Goal: Information Seeking & Learning: Learn about a topic

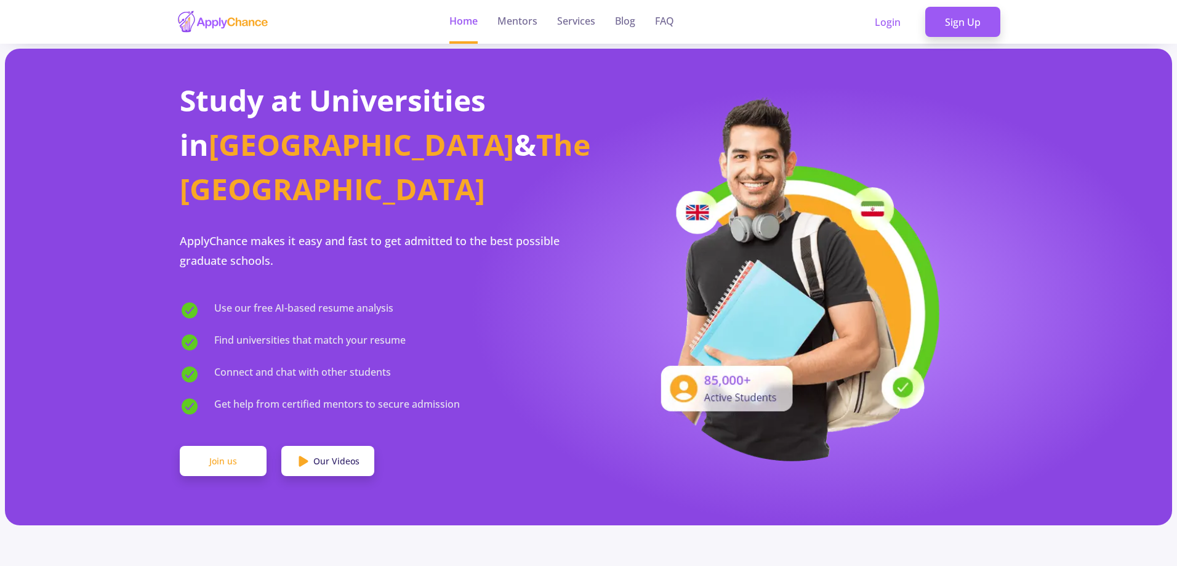
click at [243, 446] on link "Join us" at bounding box center [223, 461] width 87 height 31
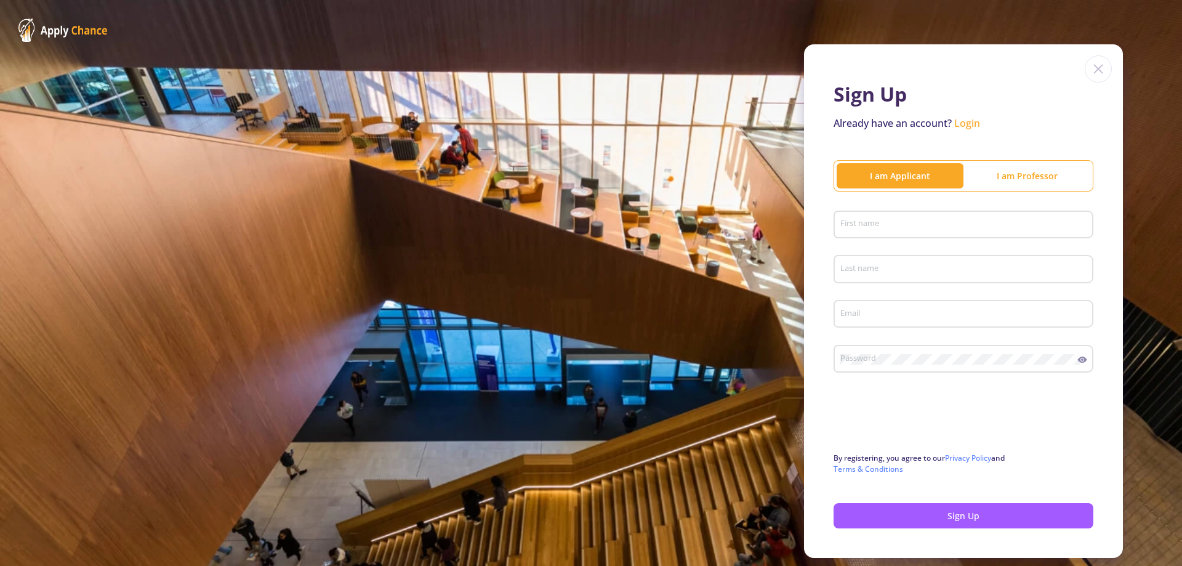
click at [908, 218] on div "First name" at bounding box center [963, 222] width 248 height 32
click at [964, 122] on link "Login" at bounding box center [967, 123] width 26 height 14
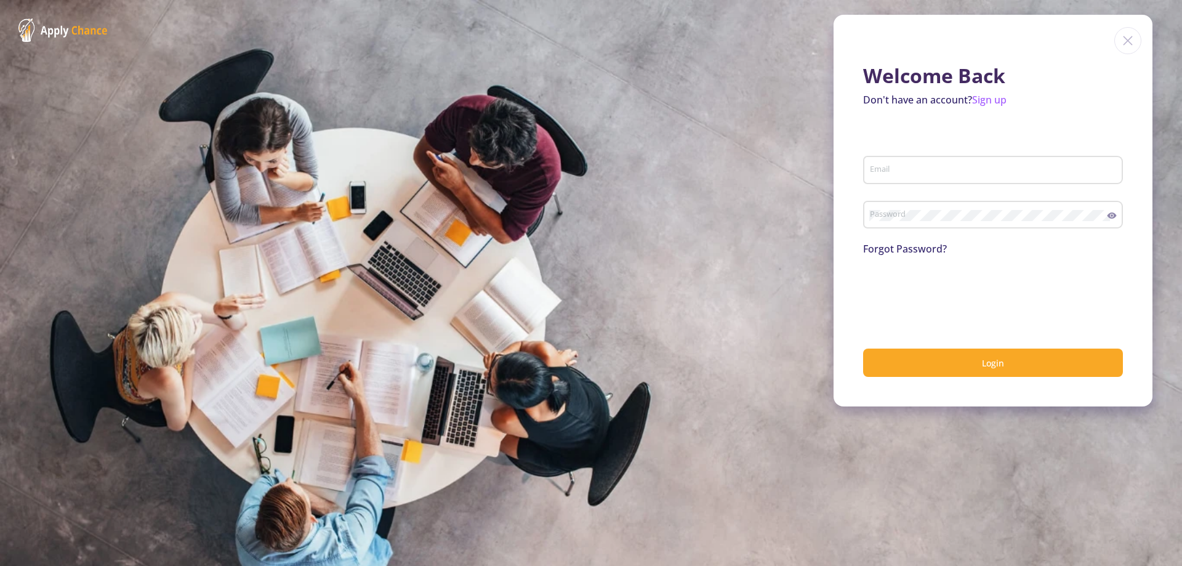
click at [954, 164] on div "Email" at bounding box center [993, 167] width 248 height 32
type input "sinasa1831@gmail.com"
click at [951, 209] on div "Password" at bounding box center [988, 212] width 238 height 32
click at [863, 348] on button "Login" at bounding box center [993, 362] width 260 height 29
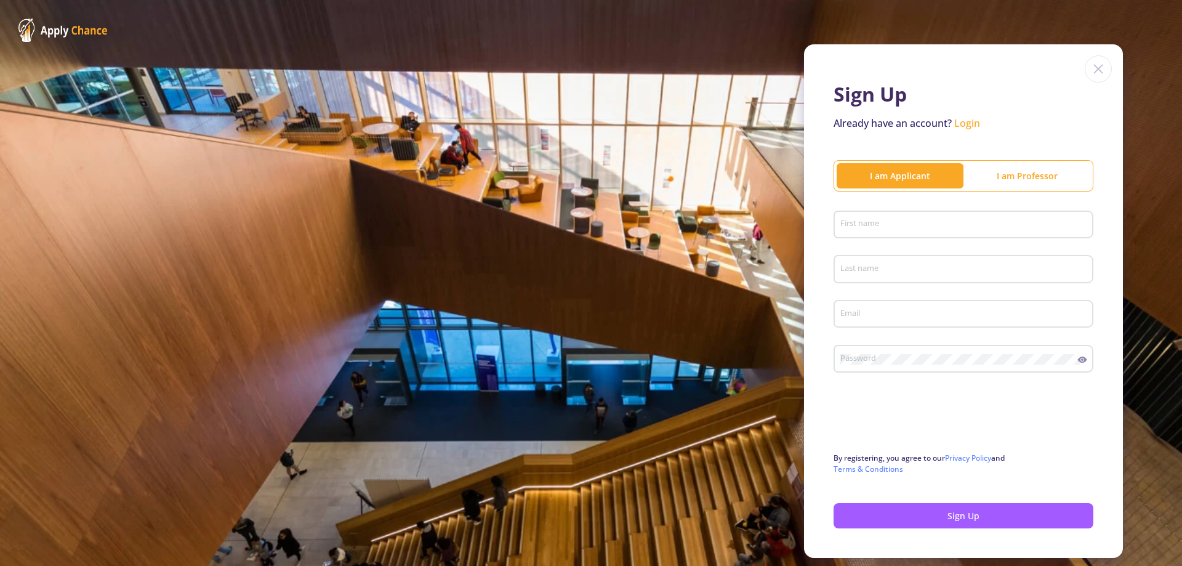
click at [904, 213] on div "First name" at bounding box center [963, 222] width 248 height 32
type input "Sina"
click at [886, 265] on input "Last name" at bounding box center [964, 269] width 251 height 11
type input "Samadiazar"
click at [877, 310] on input "Email" at bounding box center [964, 314] width 251 height 11
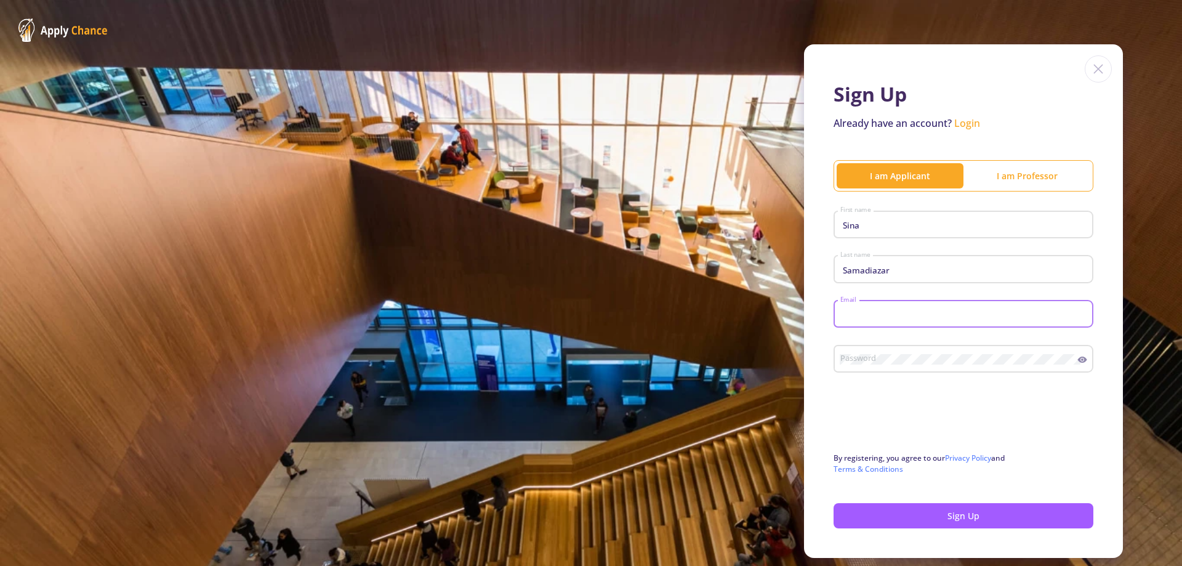
type input "sinasa1831@gmail.com"
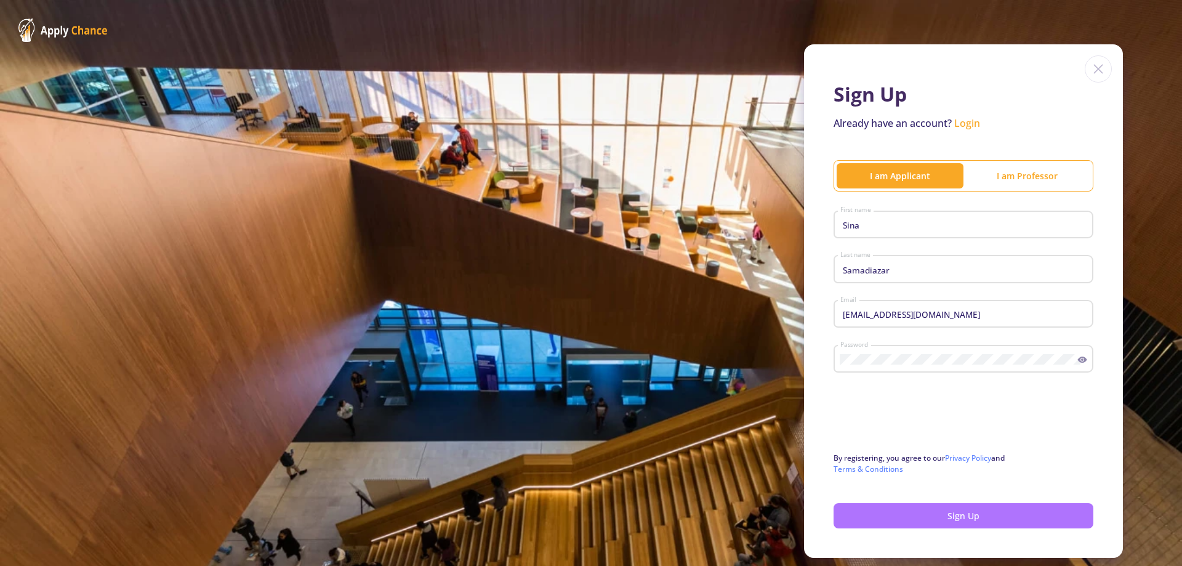
click at [1003, 511] on button "Sign Up" at bounding box center [963, 515] width 260 height 25
click at [959, 127] on link "Login" at bounding box center [967, 123] width 26 height 14
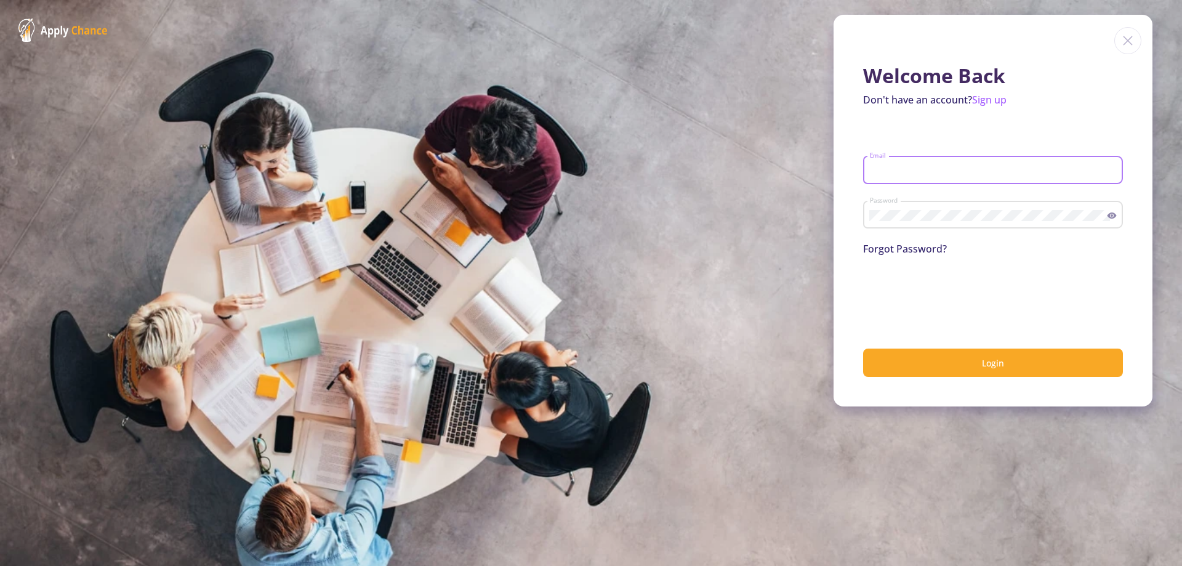
click at [878, 168] on input "Email" at bounding box center [994, 170] width 251 height 11
type input "sinasa1831@gmail.com"
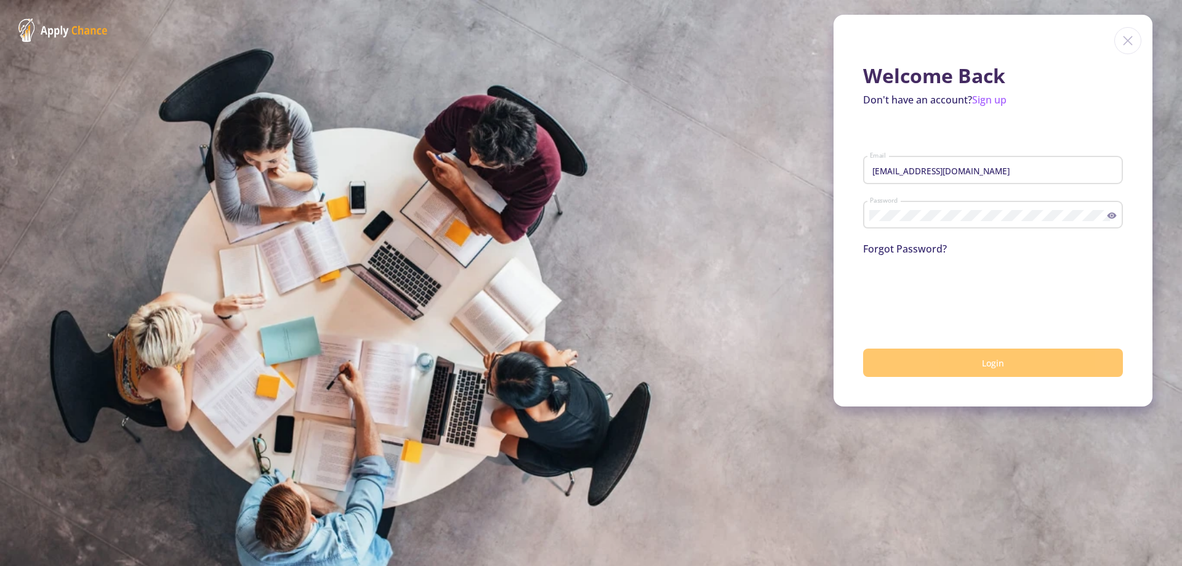
click at [939, 358] on button "Login" at bounding box center [993, 362] width 260 height 29
click at [916, 244] on link "Forgot Password?" at bounding box center [905, 249] width 84 height 14
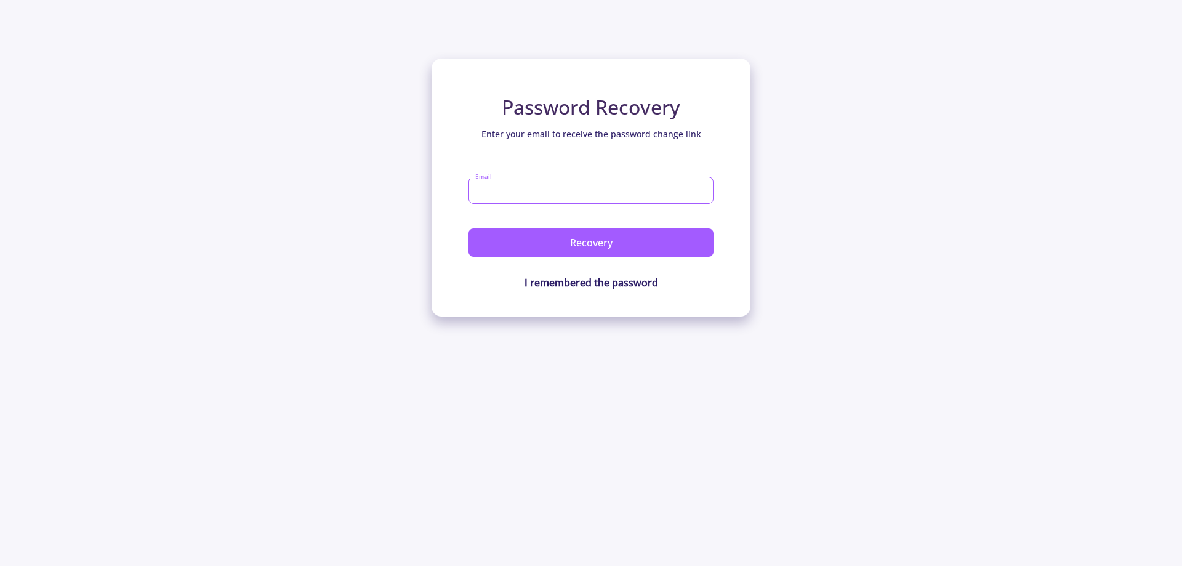
click at [594, 191] on input "Email" at bounding box center [590, 190] width 245 height 27
type input "Sinasa1831@gmail.com"
click at [468, 228] on button "Recovery" at bounding box center [590, 242] width 245 height 28
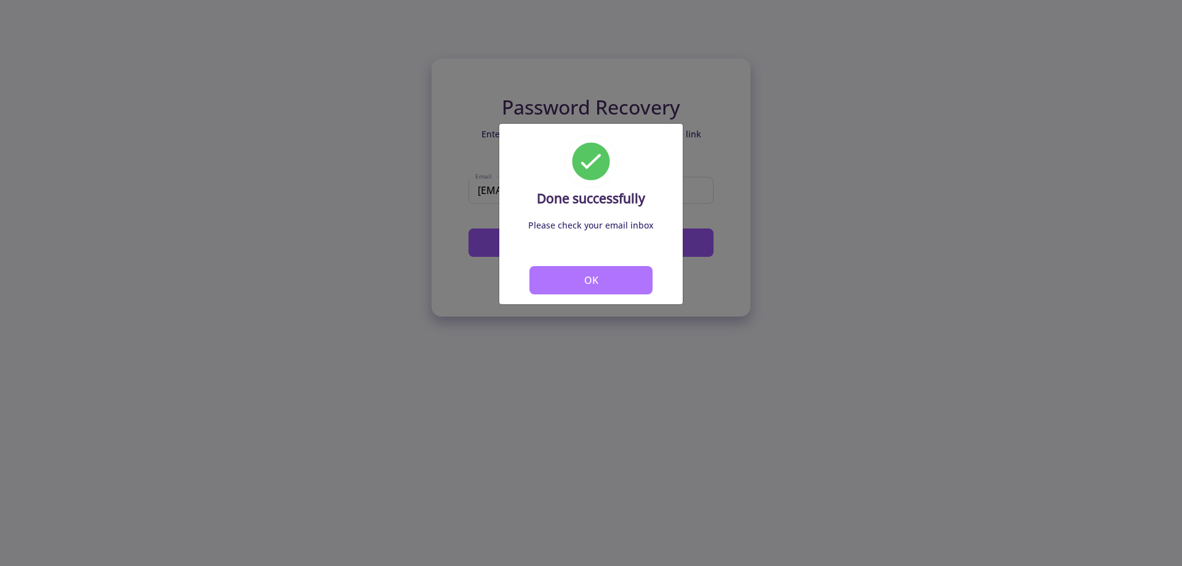
click at [620, 279] on button "OK" at bounding box center [590, 280] width 123 height 28
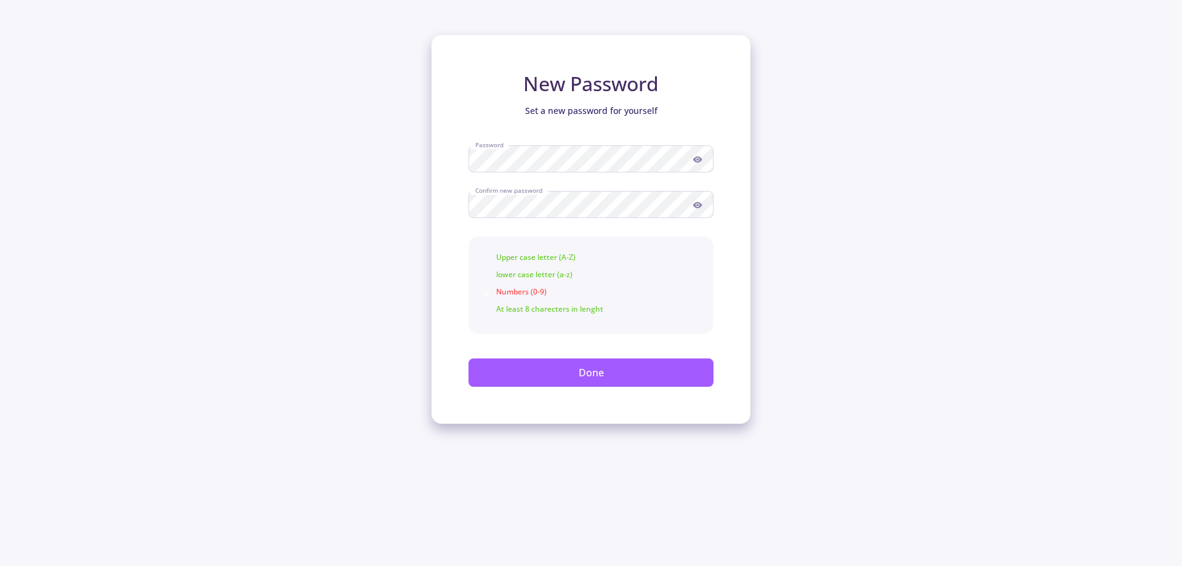
click at [694, 162] on icon at bounding box center [697, 159] width 10 height 10
click at [390, 158] on div "New Password Set a new password for yourself Password Confirm new password Uppe…" at bounding box center [591, 211] width 1182 height 423
click at [542, 383] on button "Done" at bounding box center [590, 372] width 245 height 28
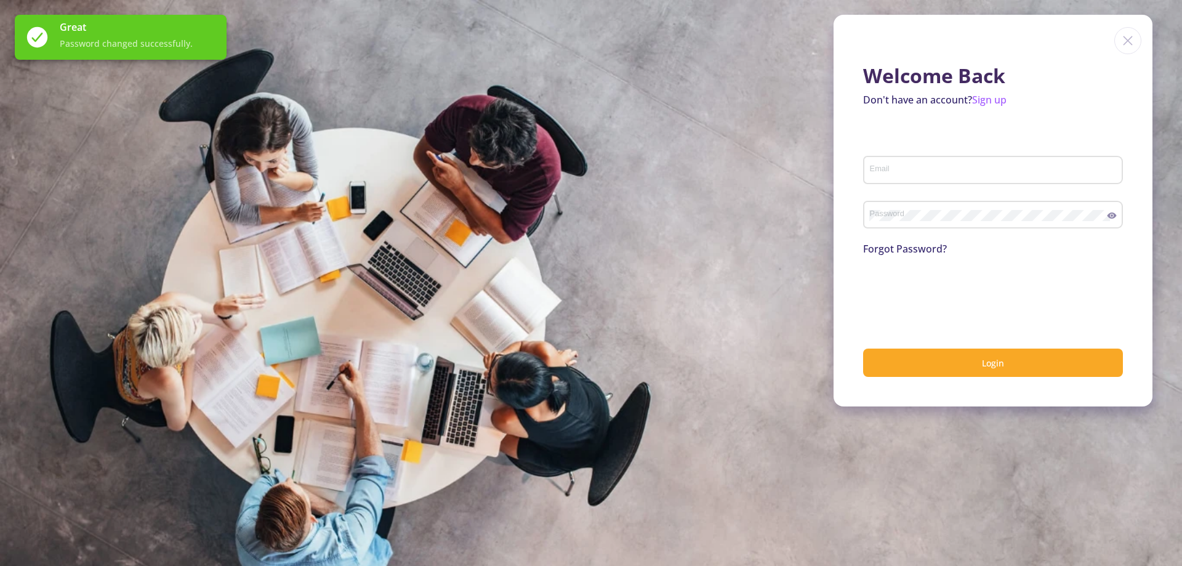
click at [932, 166] on input "Email" at bounding box center [994, 170] width 251 height 11
type input "sinasa1831@gmail.com"
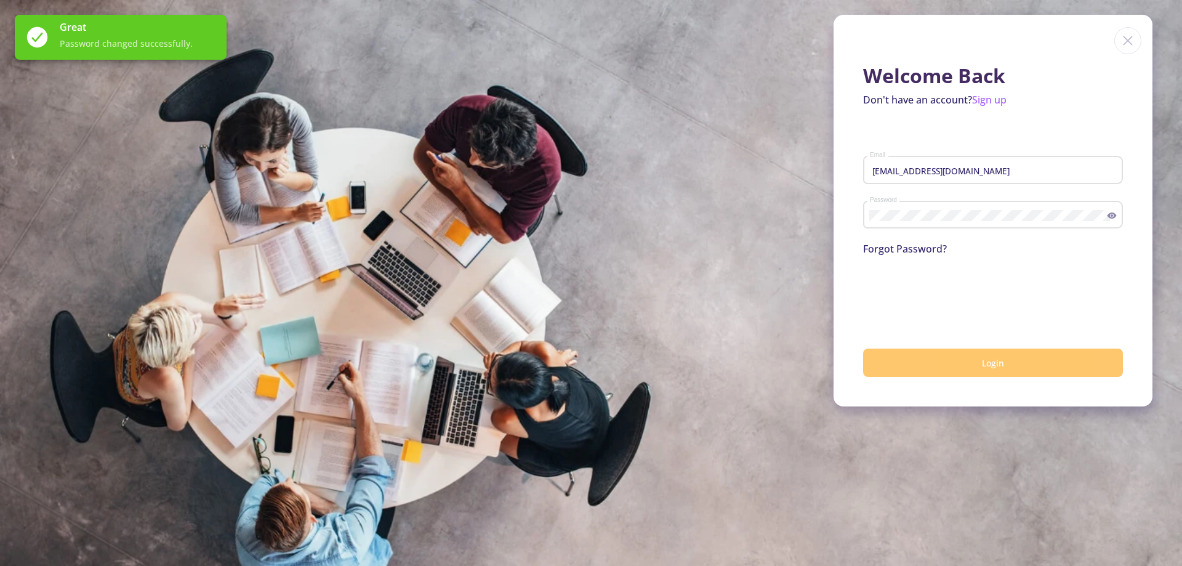
click at [914, 368] on button "Login" at bounding box center [993, 362] width 260 height 29
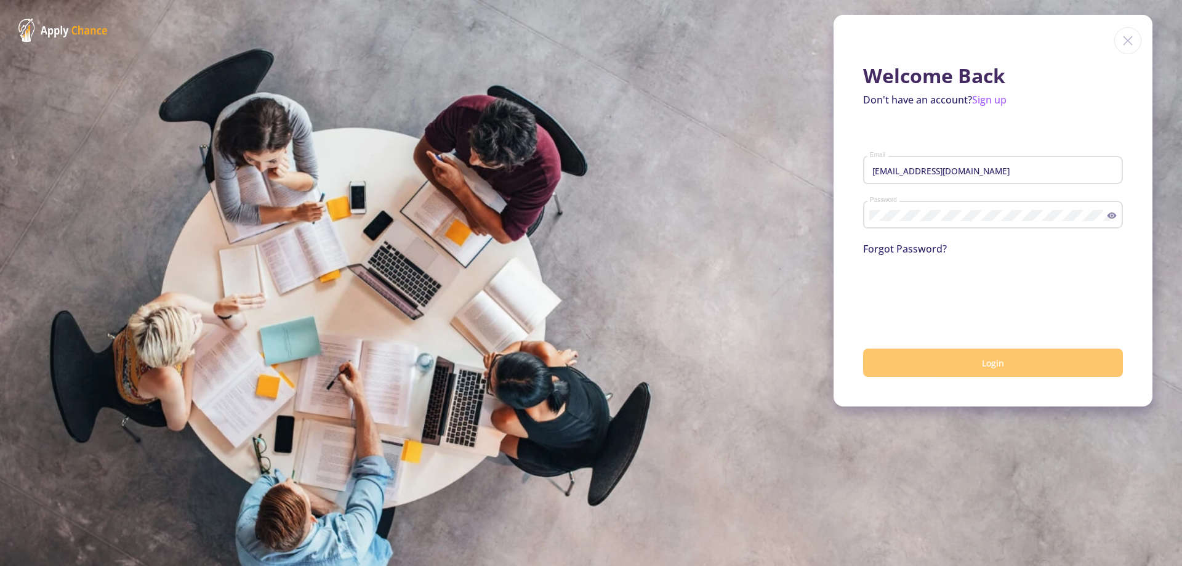
click at [921, 367] on button "Login" at bounding box center [993, 362] width 260 height 29
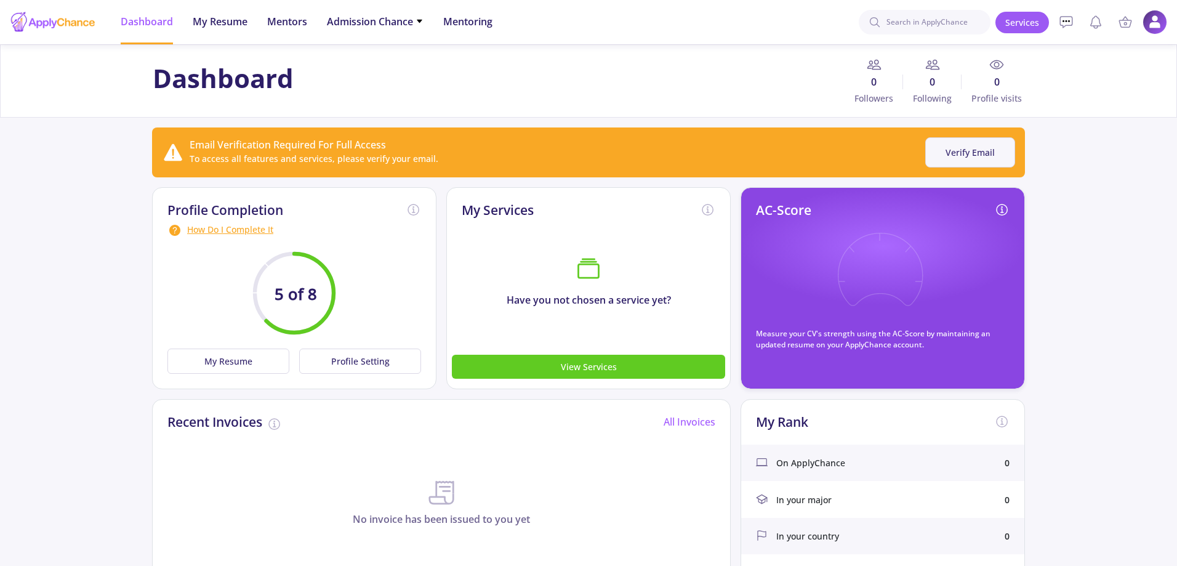
click at [961, 144] on button "Verify Email" at bounding box center [970, 152] width 90 height 30
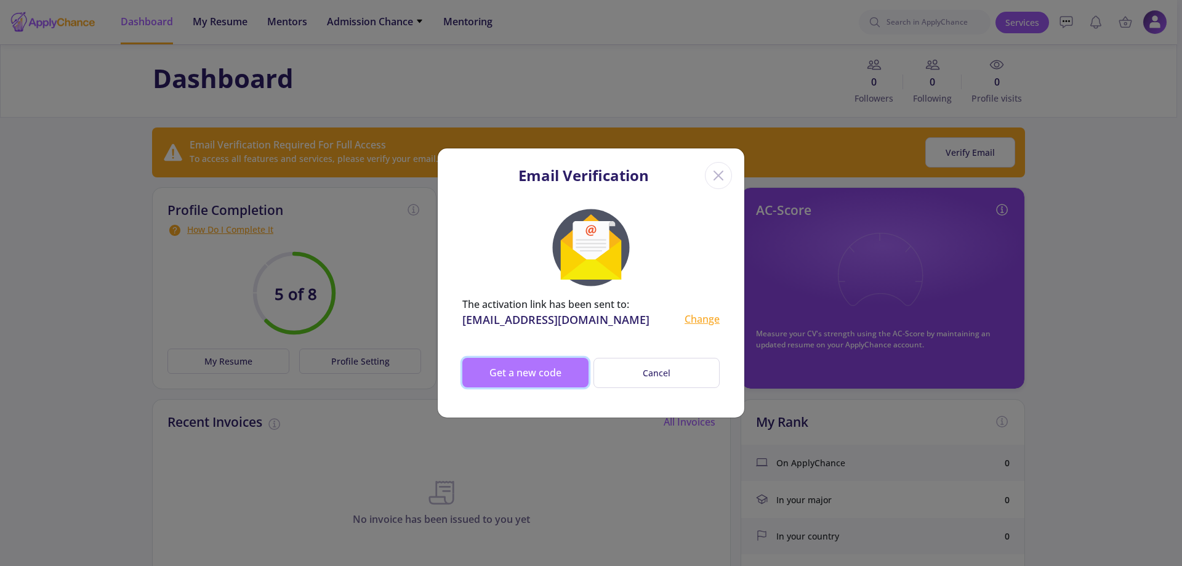
click at [521, 372] on button "Get a new code" at bounding box center [525, 373] width 126 height 30
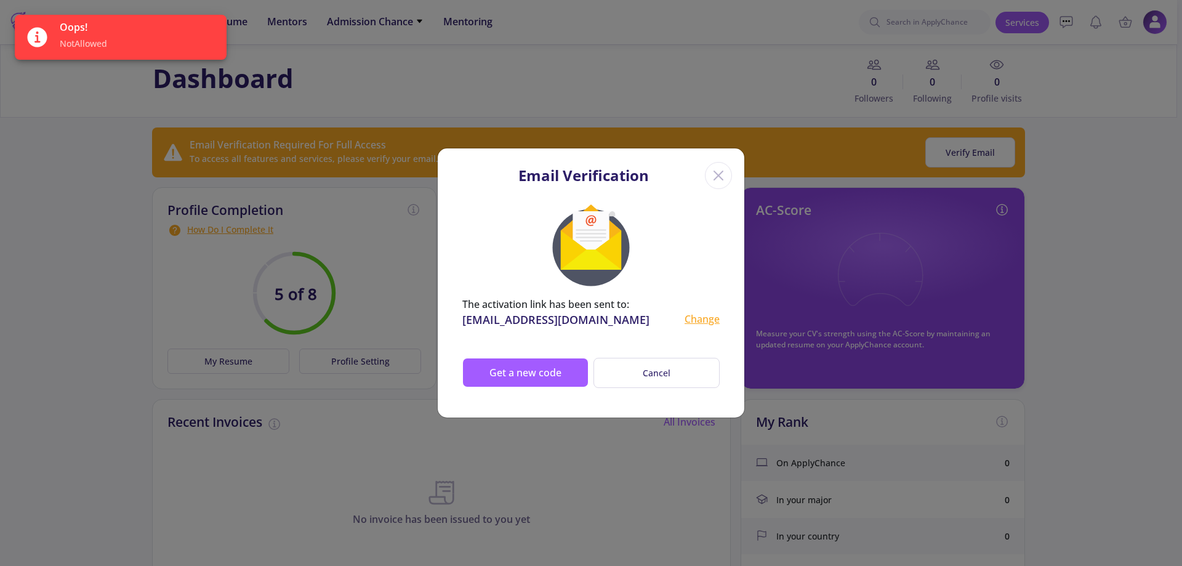
click at [716, 167] on icon "Close" at bounding box center [718, 176] width 20 height 20
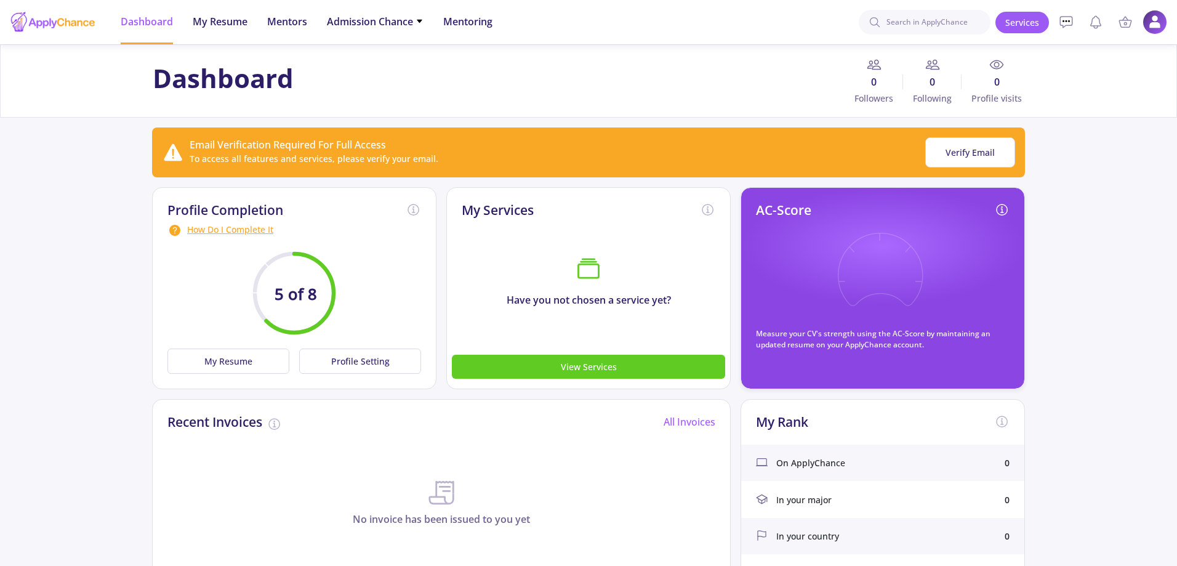
click at [856, 274] on icon at bounding box center [880, 278] width 90 height 90
click at [1006, 26] on link "Services" at bounding box center [1022, 23] width 54 height 22
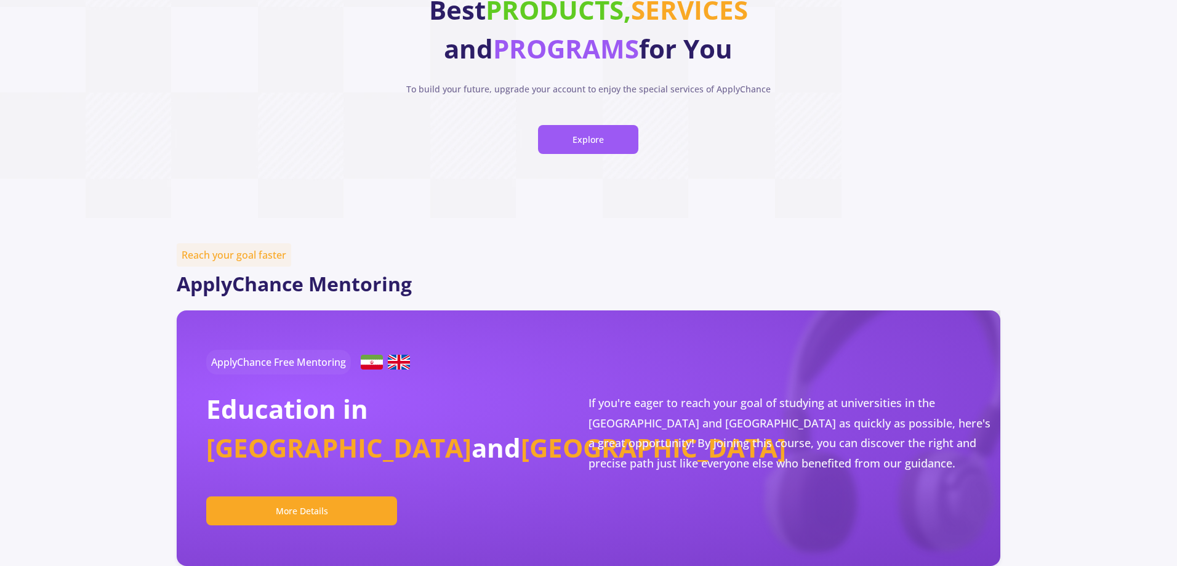
scroll to position [185, 0]
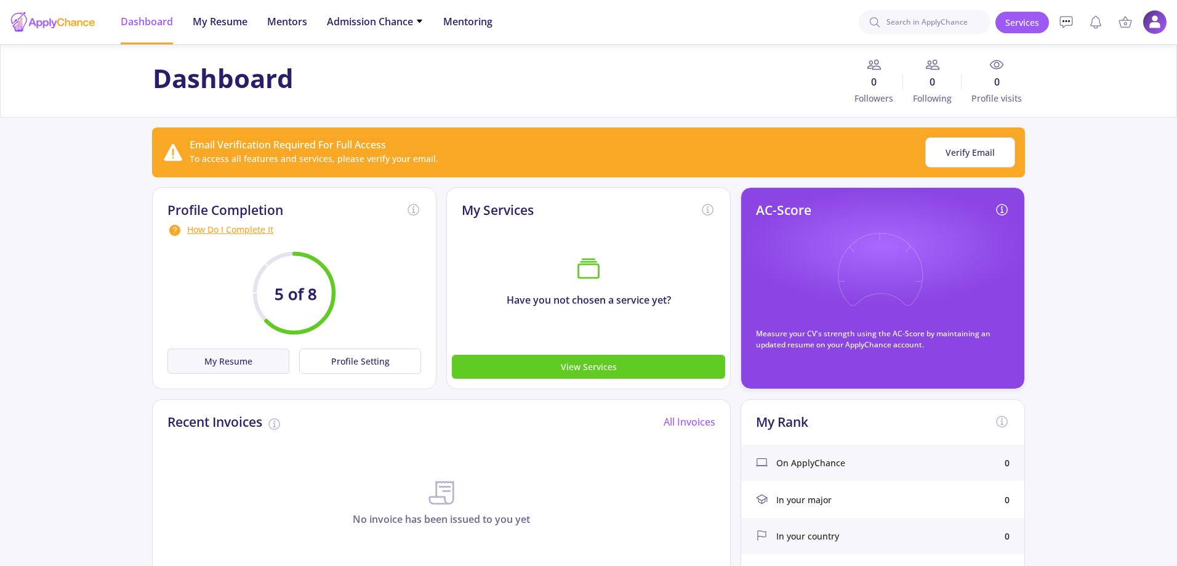
click at [206, 363] on button "My Resume" at bounding box center [228, 360] width 122 height 25
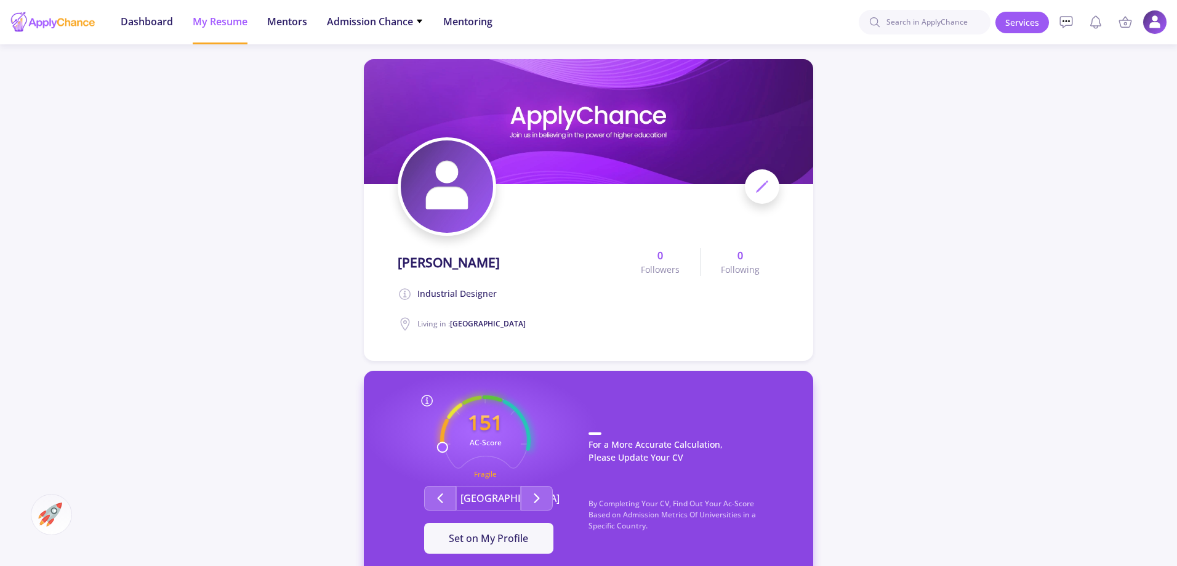
scroll to position [62, 0]
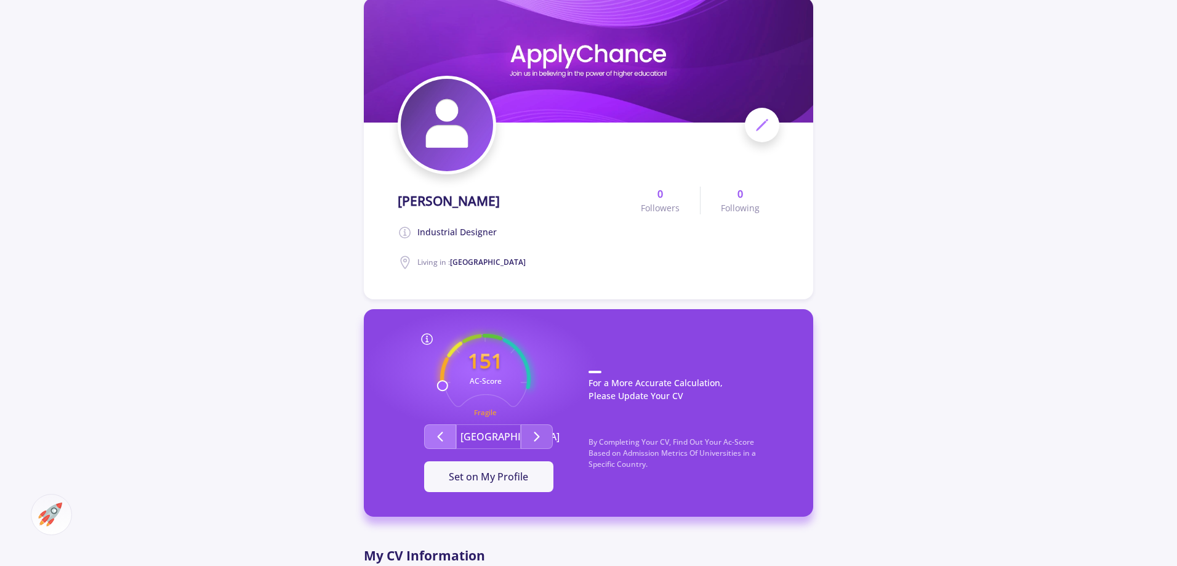
click at [432, 433] on button "Second group" at bounding box center [440, 436] width 32 height 25
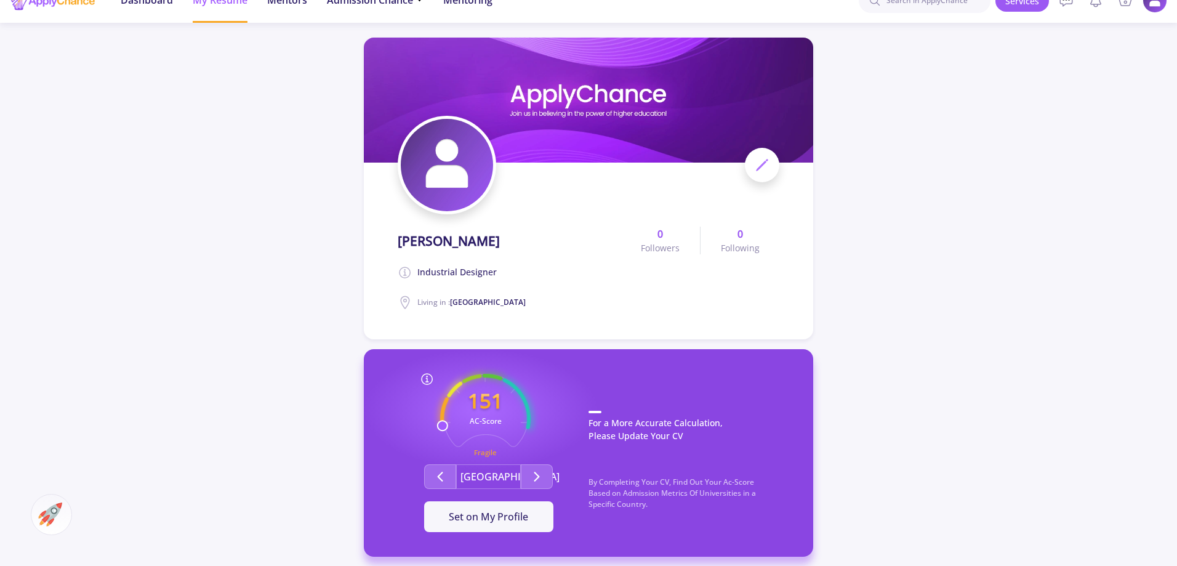
scroll to position [0, 0]
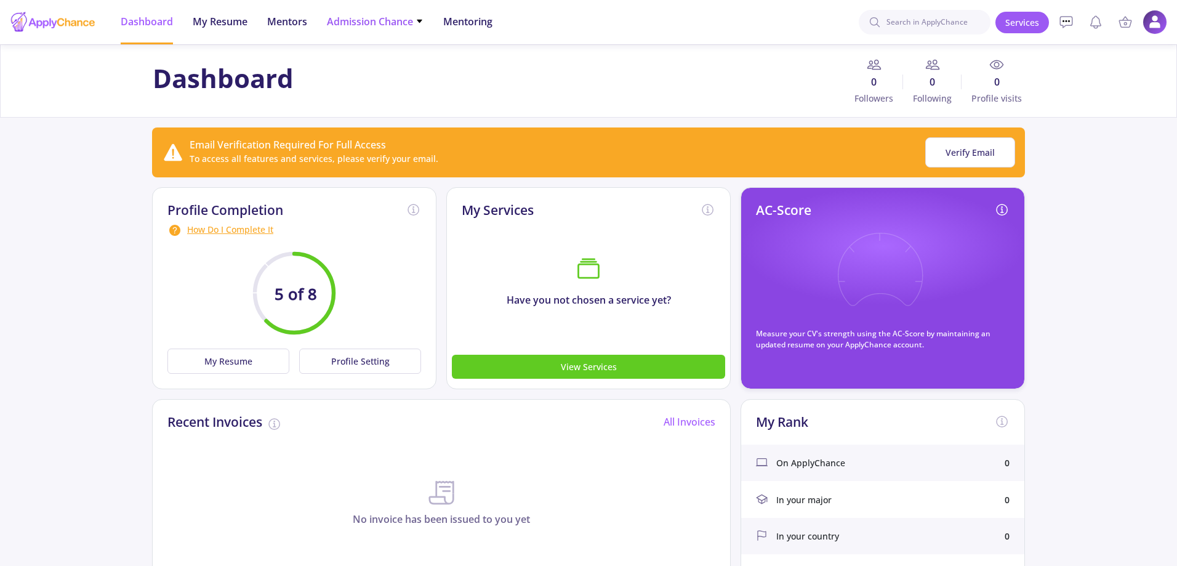
click at [393, 27] on span "Admission Chance" at bounding box center [375, 21] width 97 height 15
click at [403, 87] on link "Only My Chance of Admission" at bounding box center [399, 86] width 145 height 23
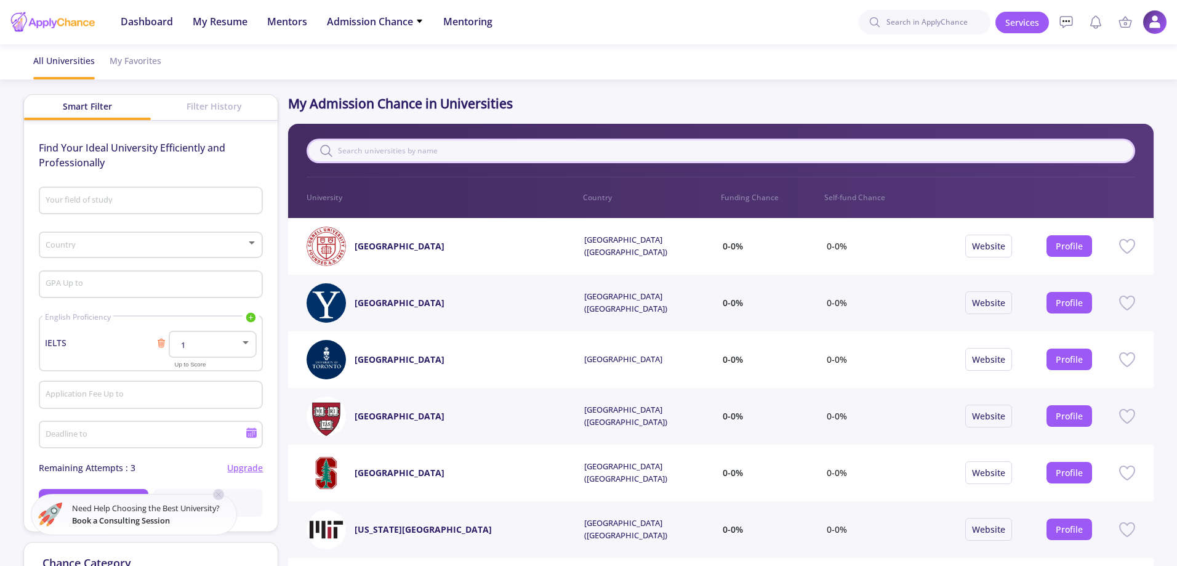
click at [387, 156] on input "text" at bounding box center [720, 150] width 828 height 25
type input "ذقث"
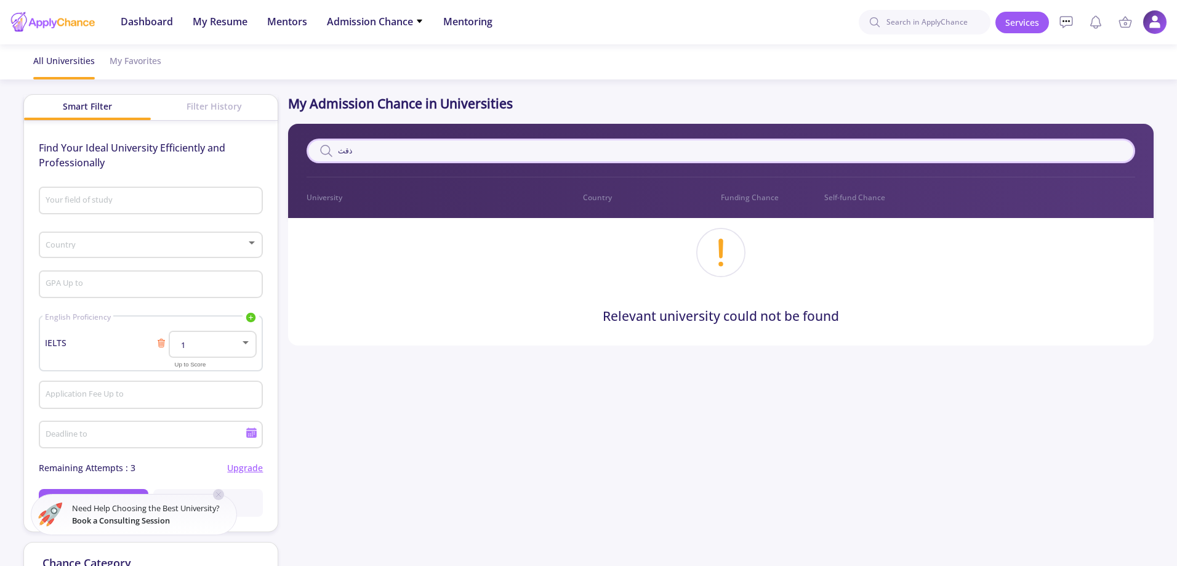
drag, startPoint x: 387, startPoint y: 156, endPoint x: 310, endPoint y: 149, distance: 77.9
click at [310, 149] on input "ذقث" at bounding box center [720, 150] width 828 height 25
type input "a"
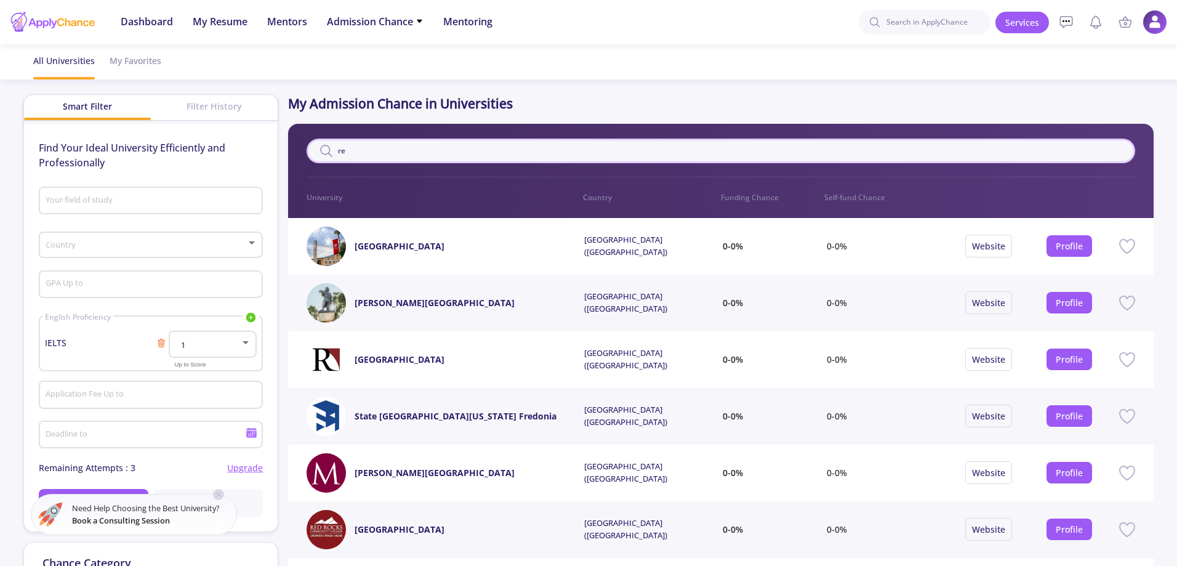
type input "r"
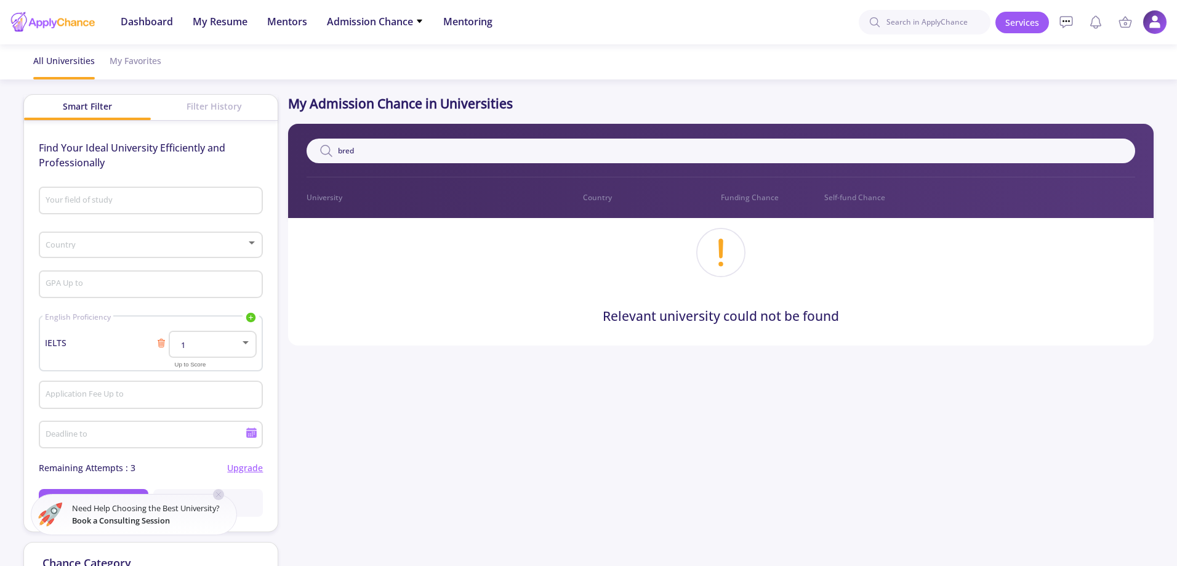
type input "bre"
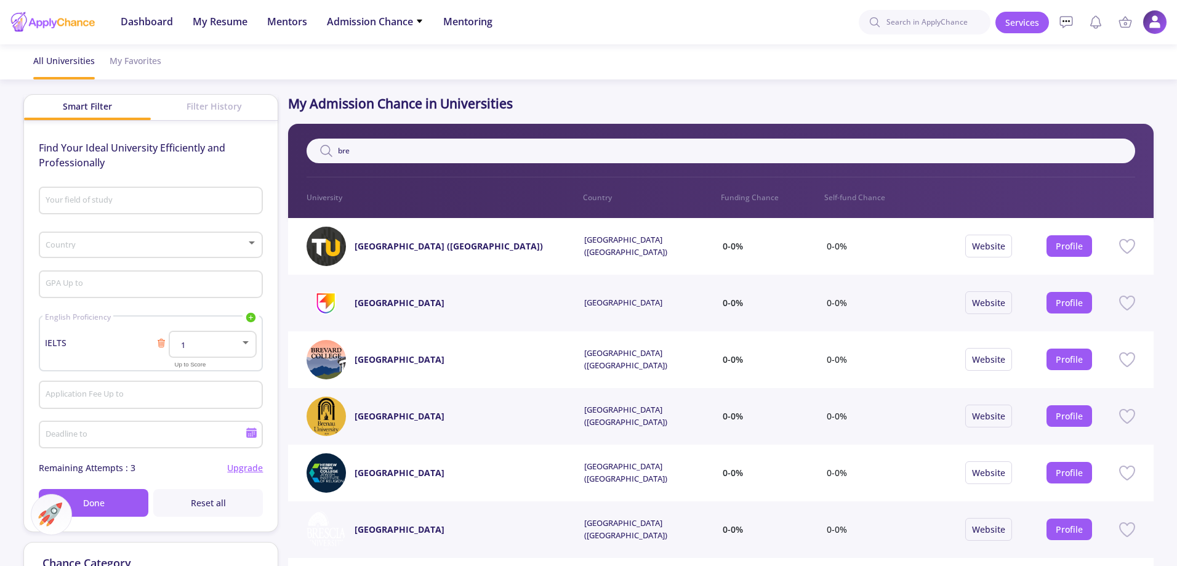
drag, startPoint x: 355, startPoint y: 147, endPoint x: 304, endPoint y: 147, distance: 51.1
click at [304, 147] on div "bre Filter 0 University Country Funding Chance Self-fund Chance" at bounding box center [720, 171] width 865 height 94
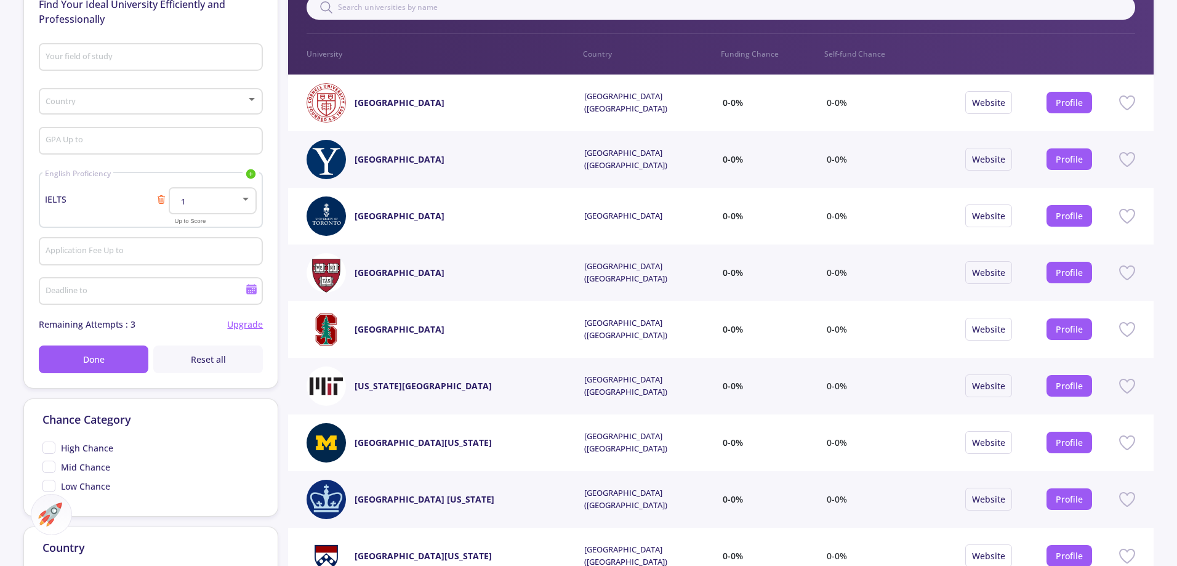
scroll to position [246, 0]
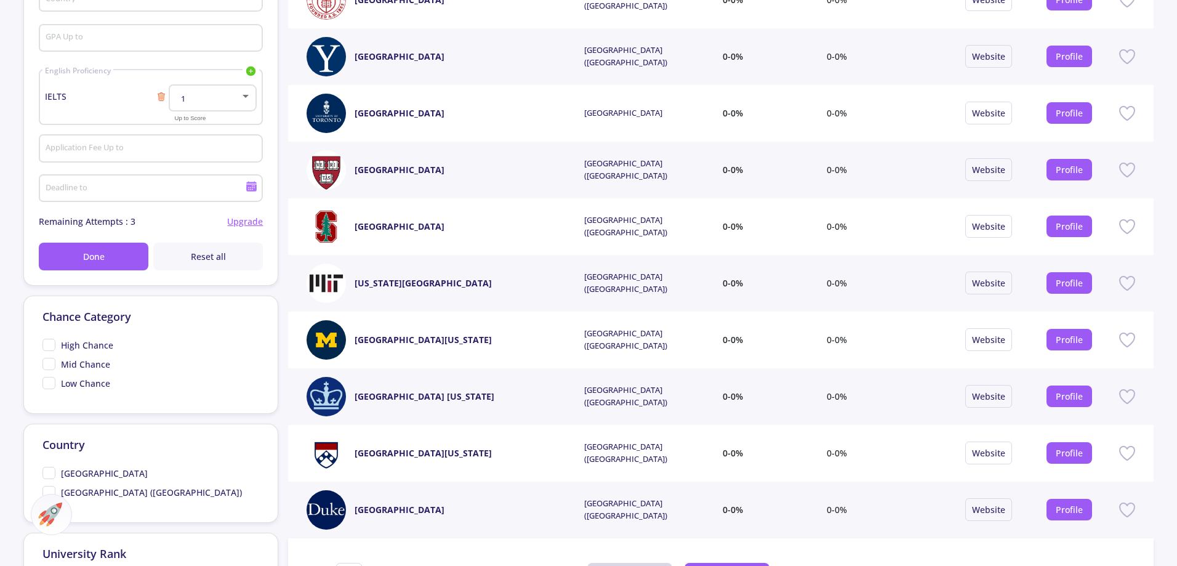
click at [411, 341] on link "University of Michigan" at bounding box center [422, 339] width 137 height 13
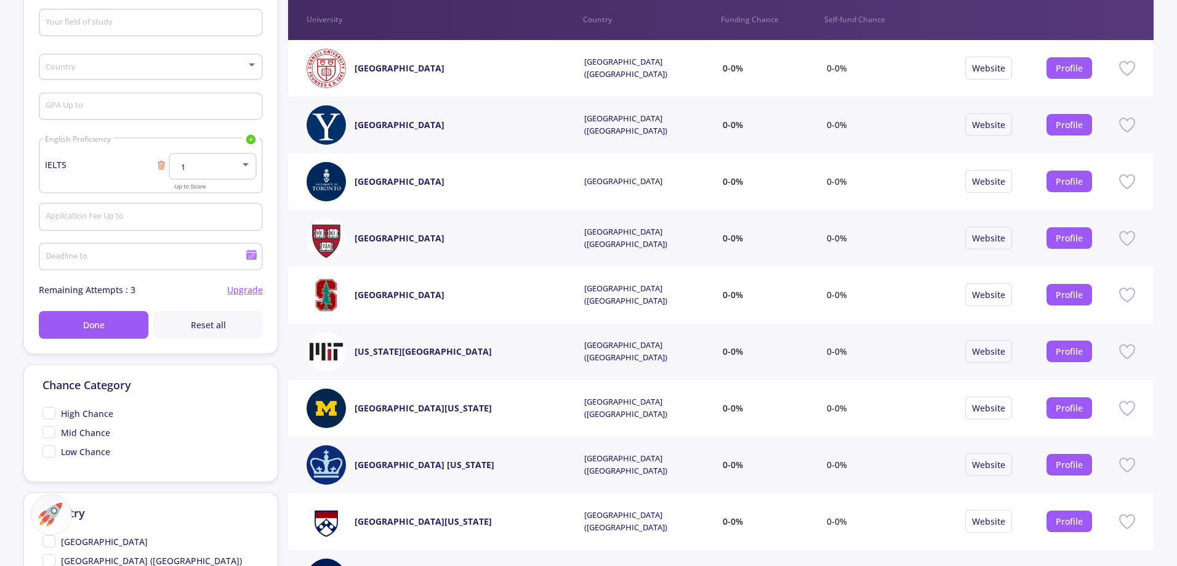
scroll to position [0, 0]
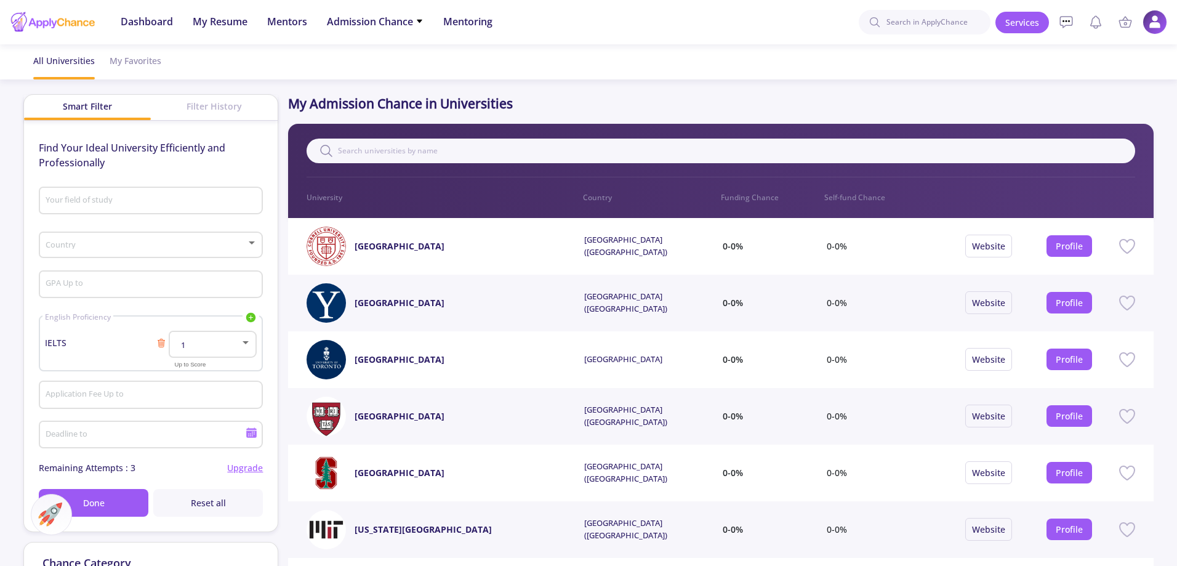
click at [225, 348] on div "1" at bounding box center [207, 344] width 65 height 9
click at [211, 419] on span "7.5" at bounding box center [213, 423] width 65 height 22
click at [199, 284] on input "GPA Up to" at bounding box center [152, 284] width 215 height 11
type input "4.5"
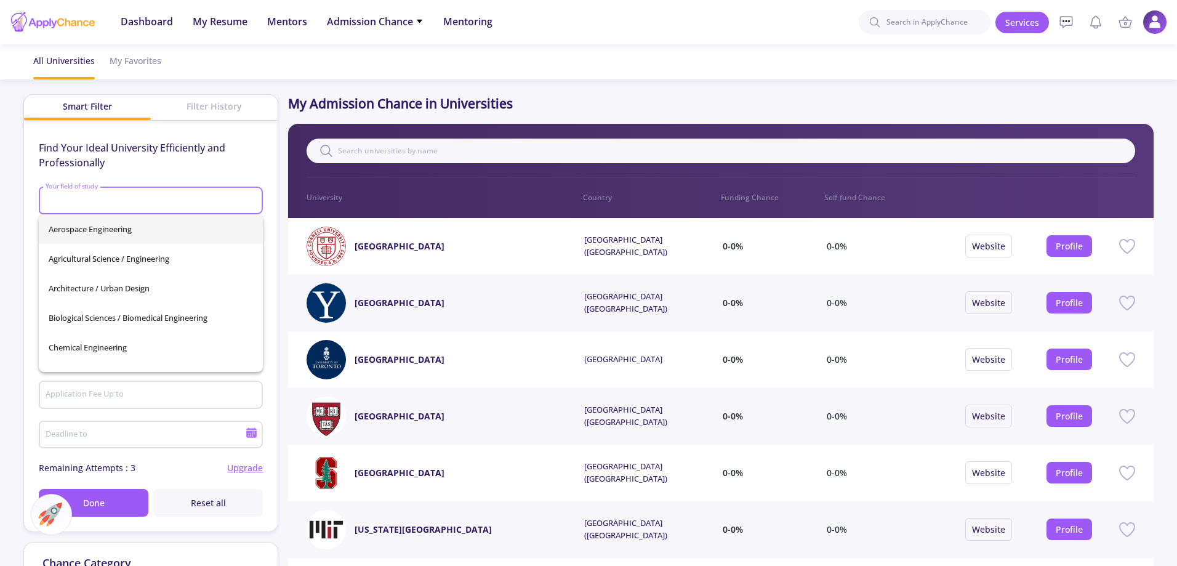
click at [162, 197] on input "Your field of study" at bounding box center [152, 201] width 215 height 11
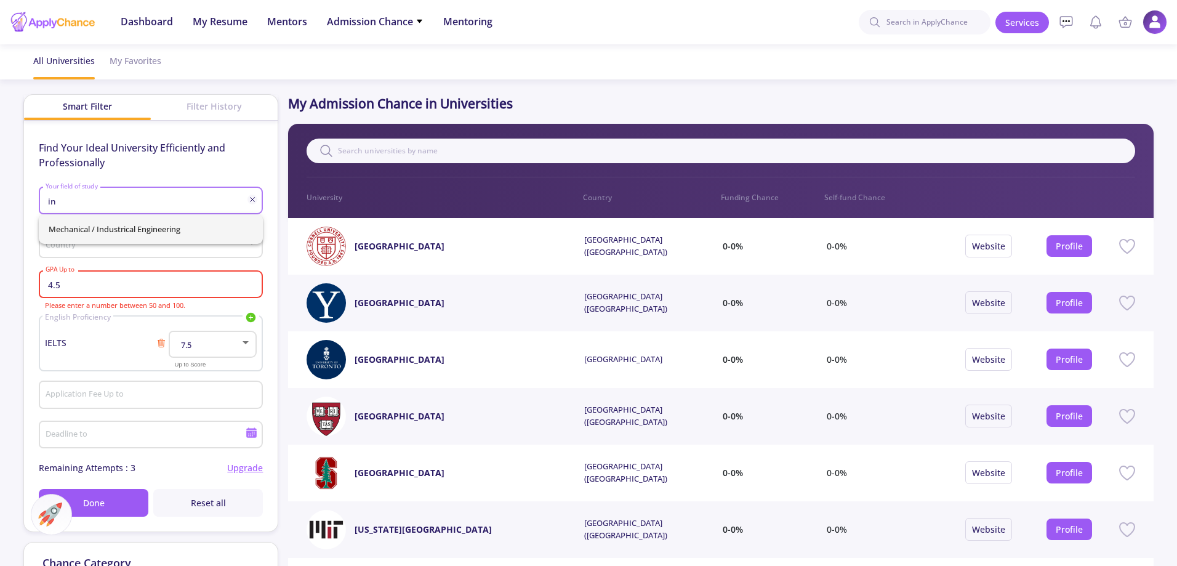
type input "i"
type input "G"
type input "Design"
click at [223, 160] on p "Find Your Ideal University Efficiently and Professionally" at bounding box center [151, 155] width 224 height 30
click at [145, 209] on div "Your field of study" at bounding box center [151, 198] width 212 height 32
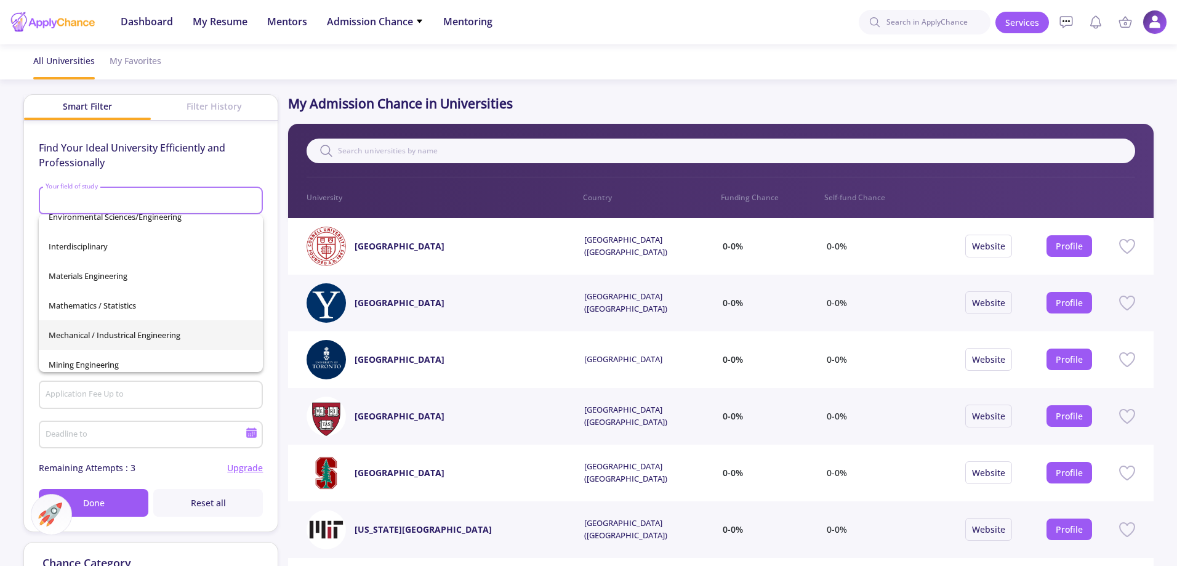
scroll to position [433, 0]
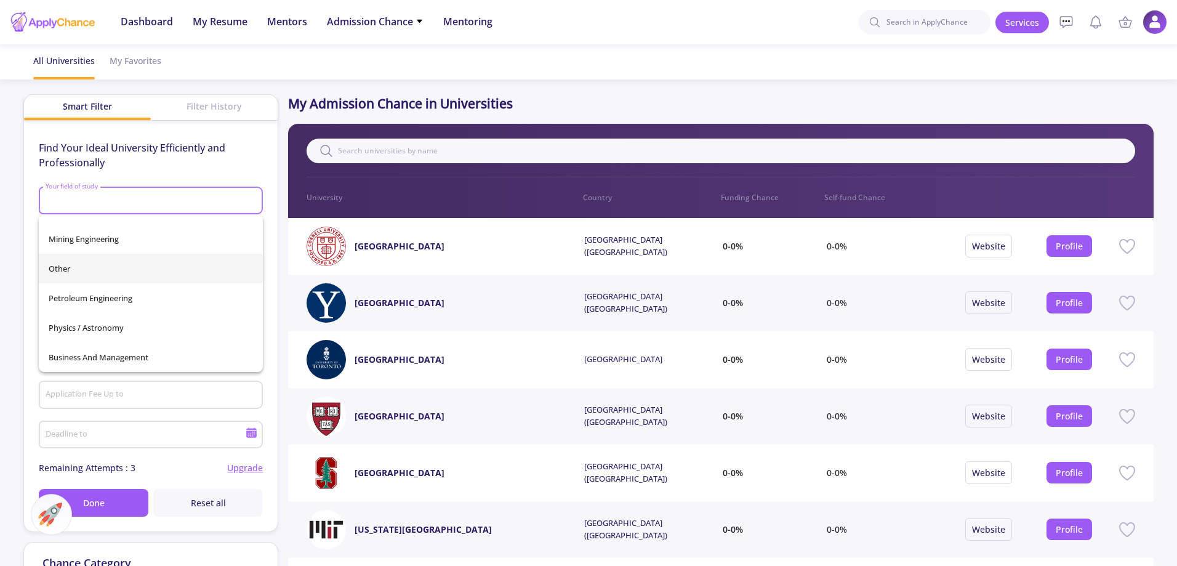
click at [137, 268] on span "Other" at bounding box center [151, 269] width 204 height 30
type input "Other"
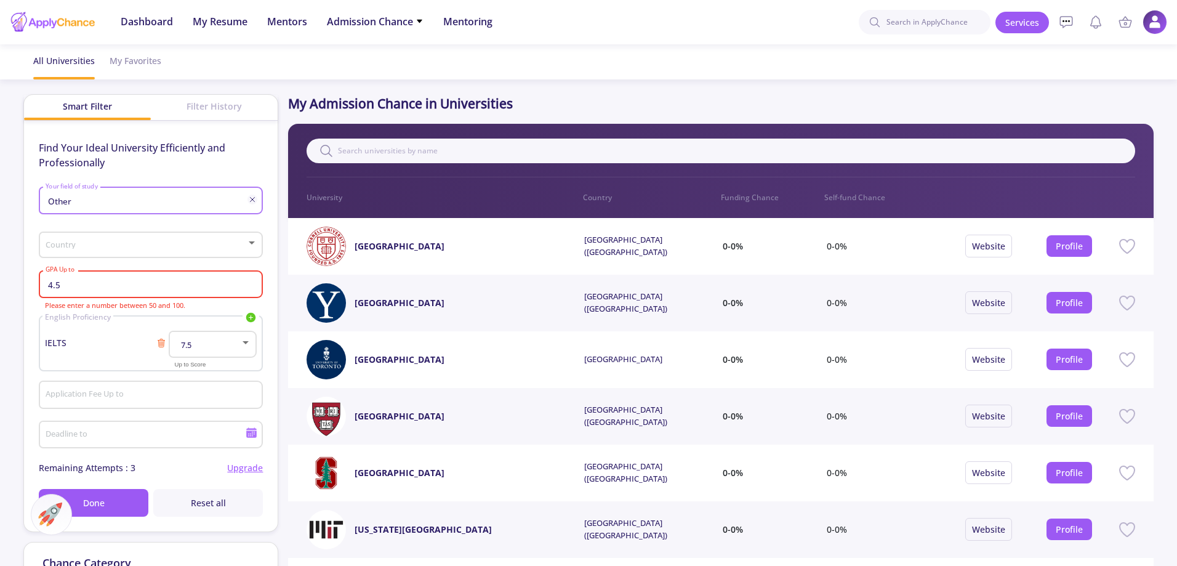
click at [134, 246] on span at bounding box center [147, 245] width 198 height 9
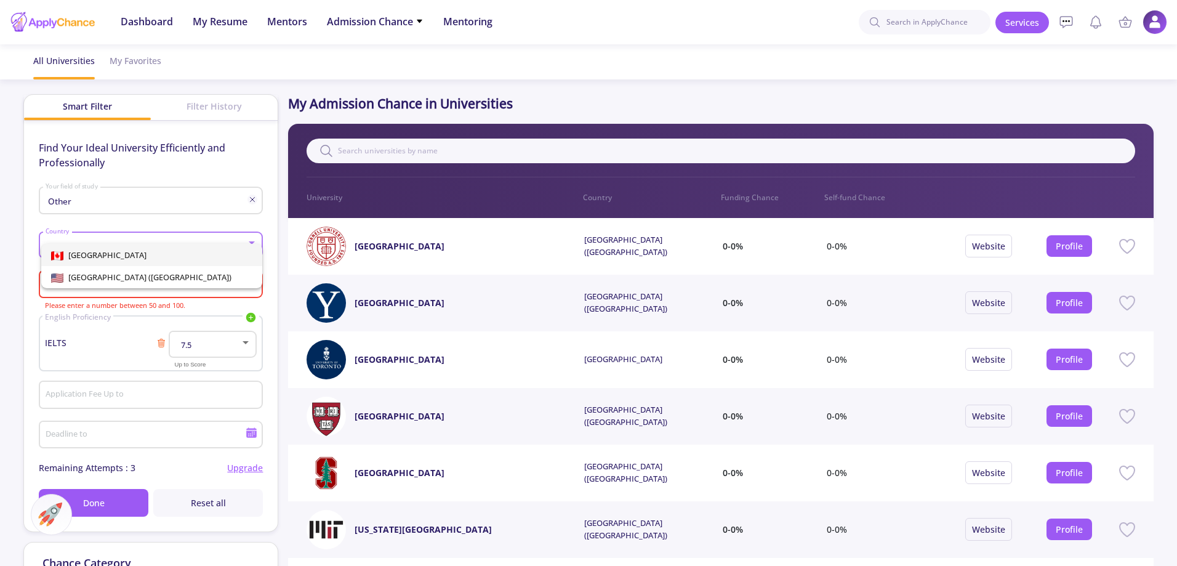
click at [22, 330] on div at bounding box center [588, 283] width 1177 height 566
drag, startPoint x: 92, startPoint y: 279, endPoint x: 84, endPoint y: 290, distance: 14.5
click at [84, 290] on div "4.5 GPA Up to" at bounding box center [151, 282] width 212 height 32
drag, startPoint x: 79, startPoint y: 291, endPoint x: 10, endPoint y: 292, distance: 68.9
click at [10, 292] on app-admission-chance "All Universities My Favorites Smart Filter Filter History Find Your Ideal Unive…" at bounding box center [588, 475] width 1177 height 862
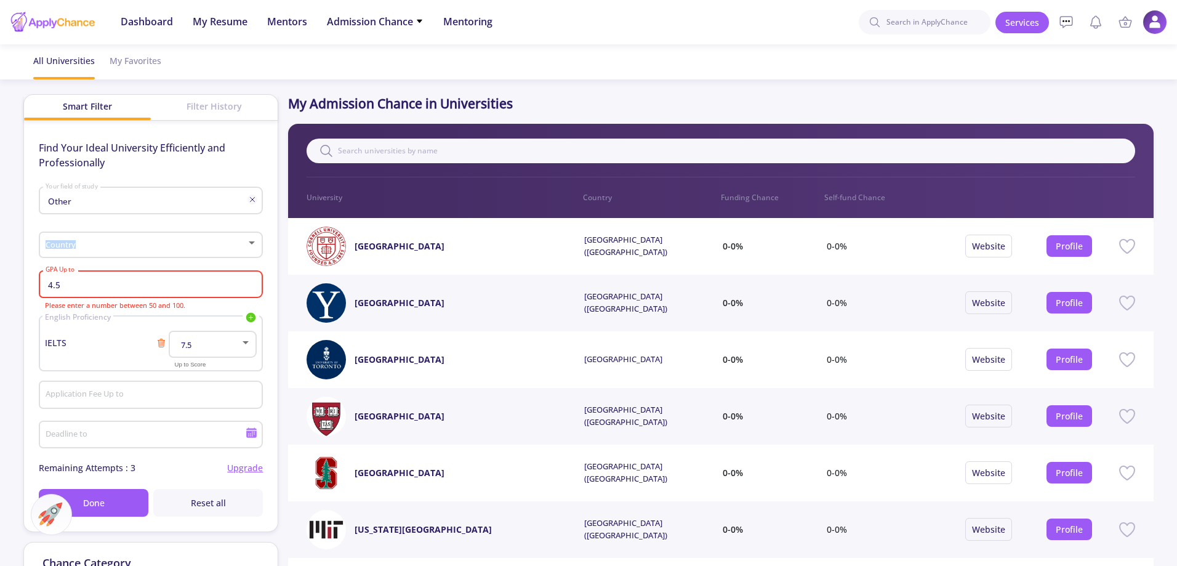
click at [9, 322] on app-admission-chance "All Universities My Favorites Smart Filter Filter History Find Your Ideal Unive…" at bounding box center [588, 475] width 1177 height 862
drag, startPoint x: 63, startPoint y: 284, endPoint x: 44, endPoint y: 282, distance: 19.1
click at [45, 282] on input "4.5" at bounding box center [152, 284] width 215 height 11
type input "93"
click at [132, 337] on span "IELTS" at bounding box center [100, 342] width 111 height 13
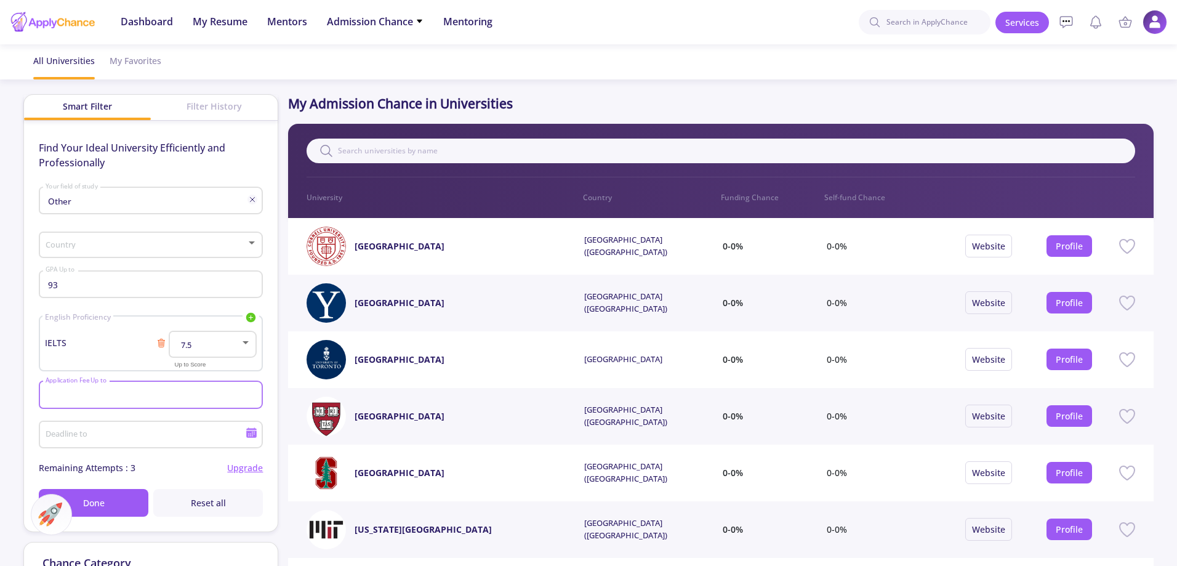
click at [118, 399] on input "Application Fee Up to" at bounding box center [152, 395] width 215 height 11
click at [123, 434] on input "Deadline to" at bounding box center [147, 435] width 204 height 11
click at [79, 223] on span "SEP 2025" at bounding box center [65, 225] width 27 height 10
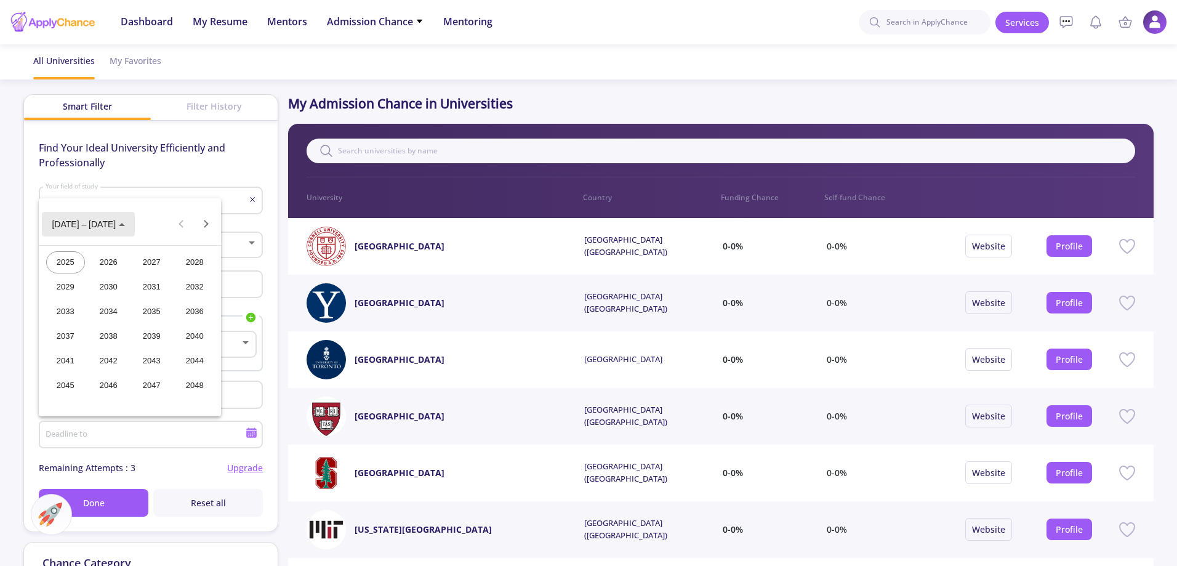
click at [98, 232] on button "2025 – 2048" at bounding box center [88, 224] width 93 height 25
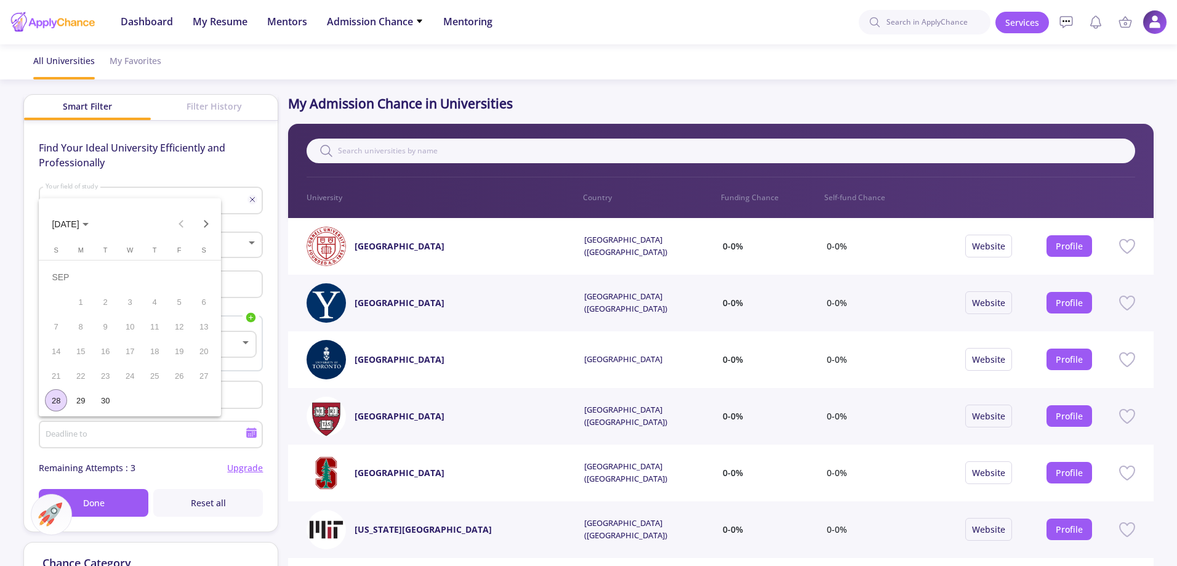
click at [98, 232] on button "SEP 2025" at bounding box center [70, 224] width 56 height 25
click at [115, 269] on div "2026" at bounding box center [108, 262] width 39 height 22
click at [76, 330] on div "SEP" at bounding box center [65, 336] width 39 height 22
click at [154, 429] on div at bounding box center [588, 283] width 1177 height 566
click at [254, 433] on icon at bounding box center [251, 433] width 10 height 7
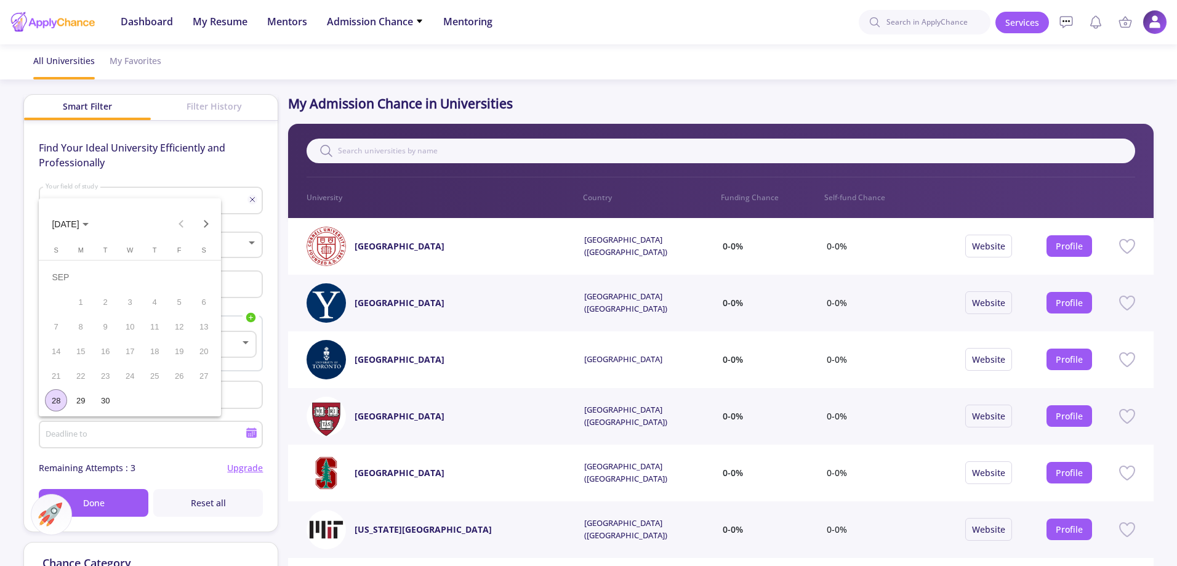
click at [62, 398] on div "28" at bounding box center [56, 400] width 22 height 22
type input "9/28/2025"
click at [120, 400] on input "Application Fee Up to" at bounding box center [152, 395] width 215 height 11
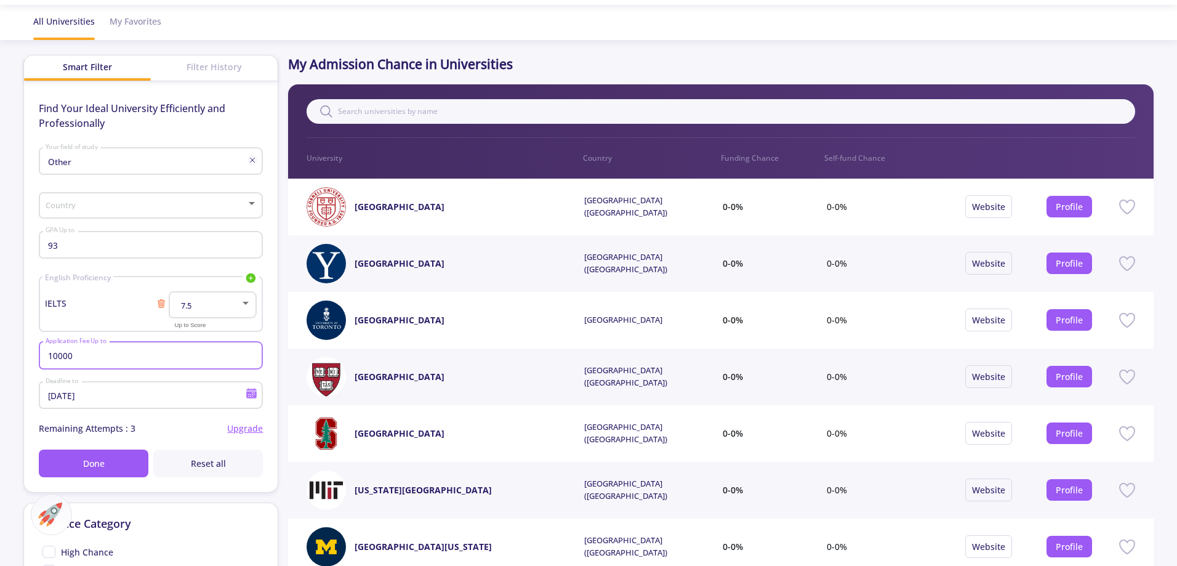
scroll to position [62, 0]
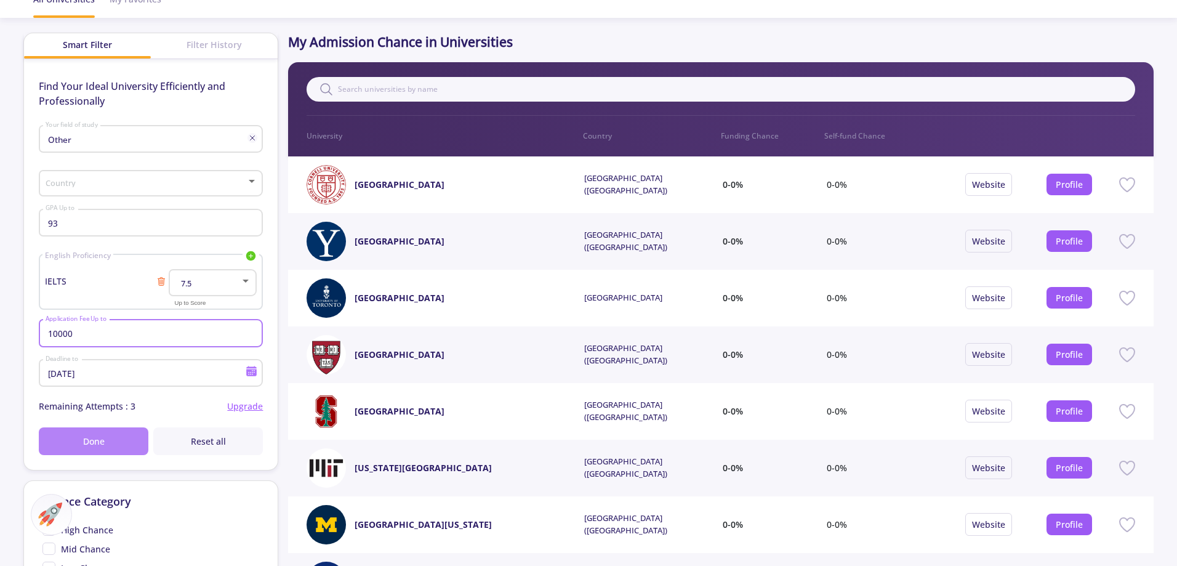
type input "10000"
click at [135, 446] on button "Done" at bounding box center [94, 441] width 110 height 28
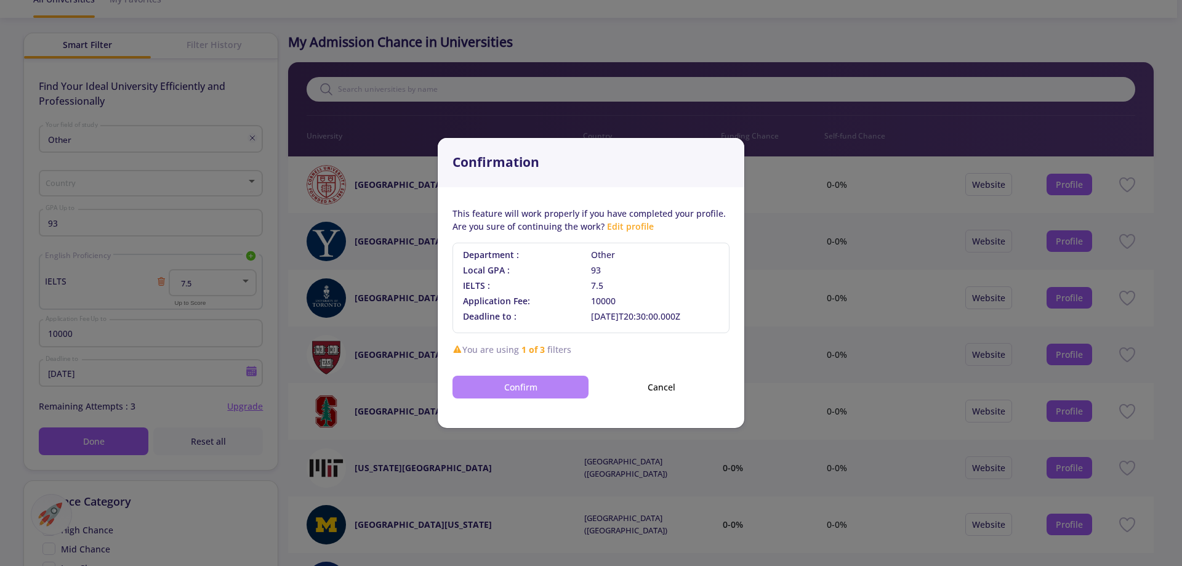
click at [552, 392] on button "Confirm" at bounding box center [520, 386] width 136 height 23
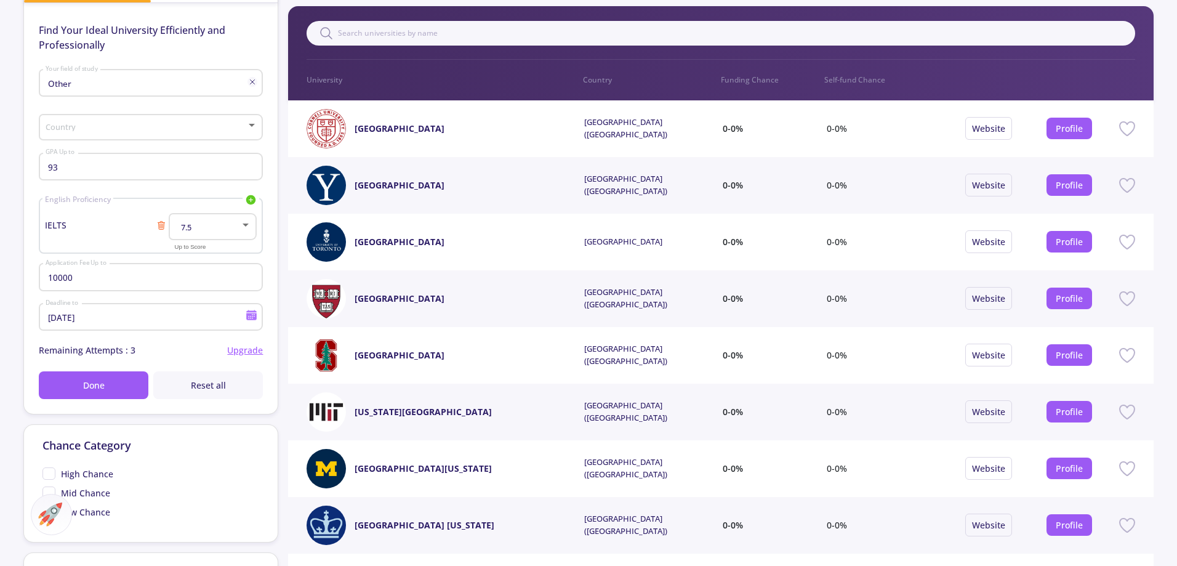
scroll to position [123, 0]
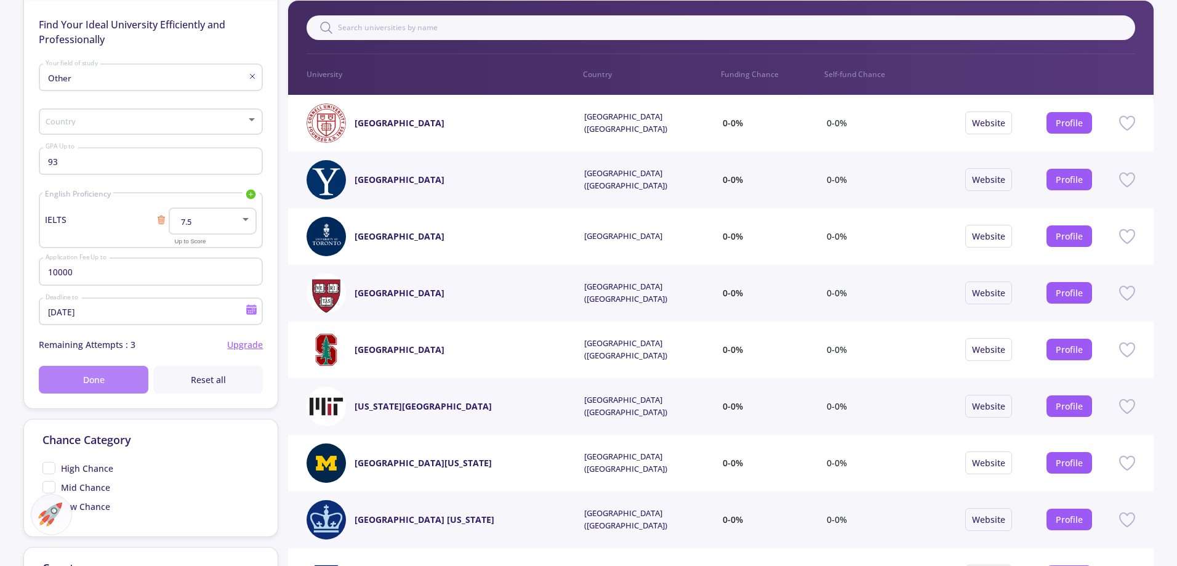
click at [95, 375] on span "Done" at bounding box center [94, 379] width 22 height 13
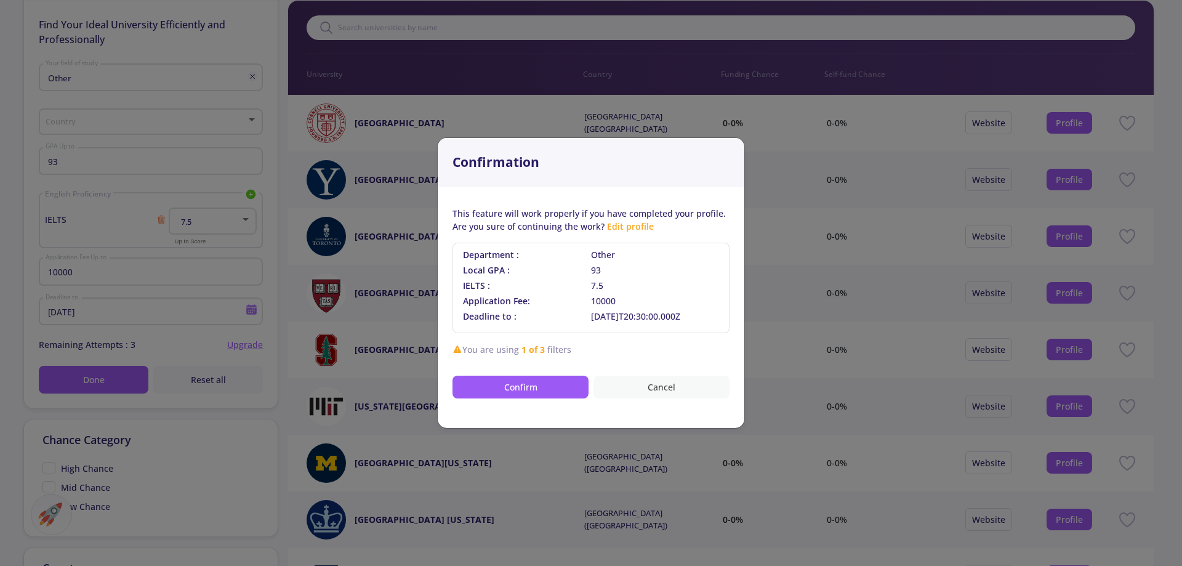
click at [640, 385] on button "Cancel" at bounding box center [661, 386] width 136 height 23
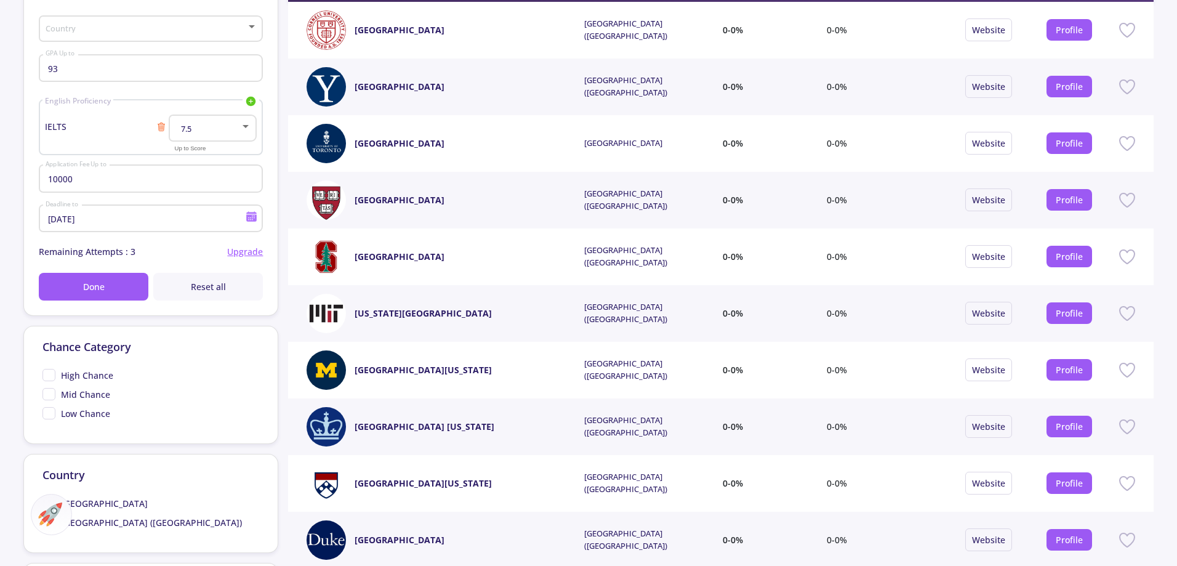
scroll to position [246, 0]
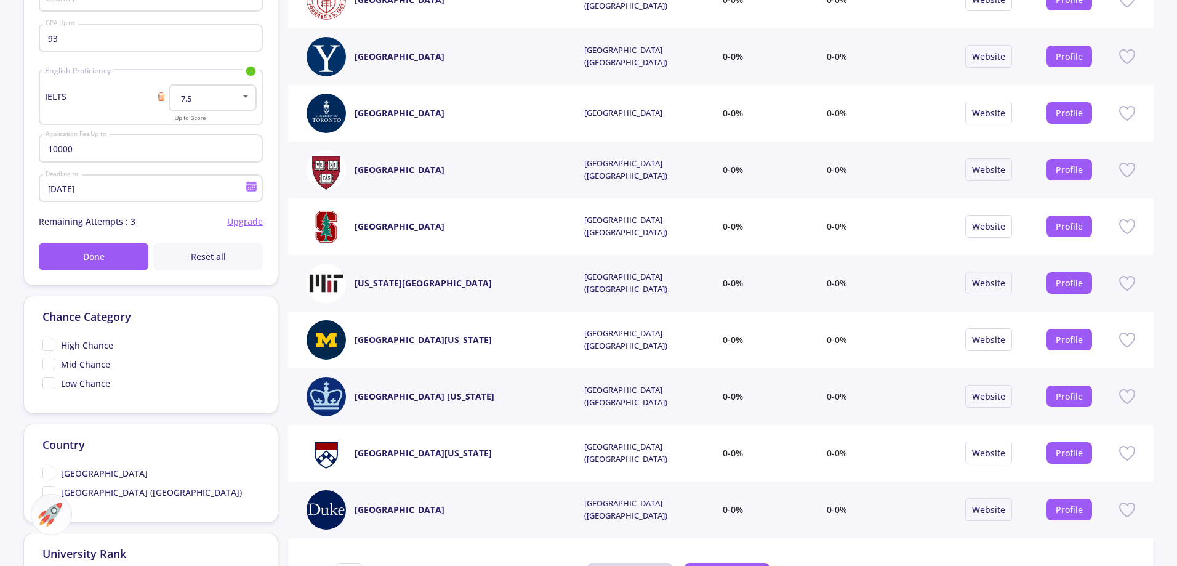
click at [79, 341] on span "High Chance" at bounding box center [87, 344] width 52 height 13
click at [50, 341] on input "High Chance" at bounding box center [46, 342] width 8 height 8
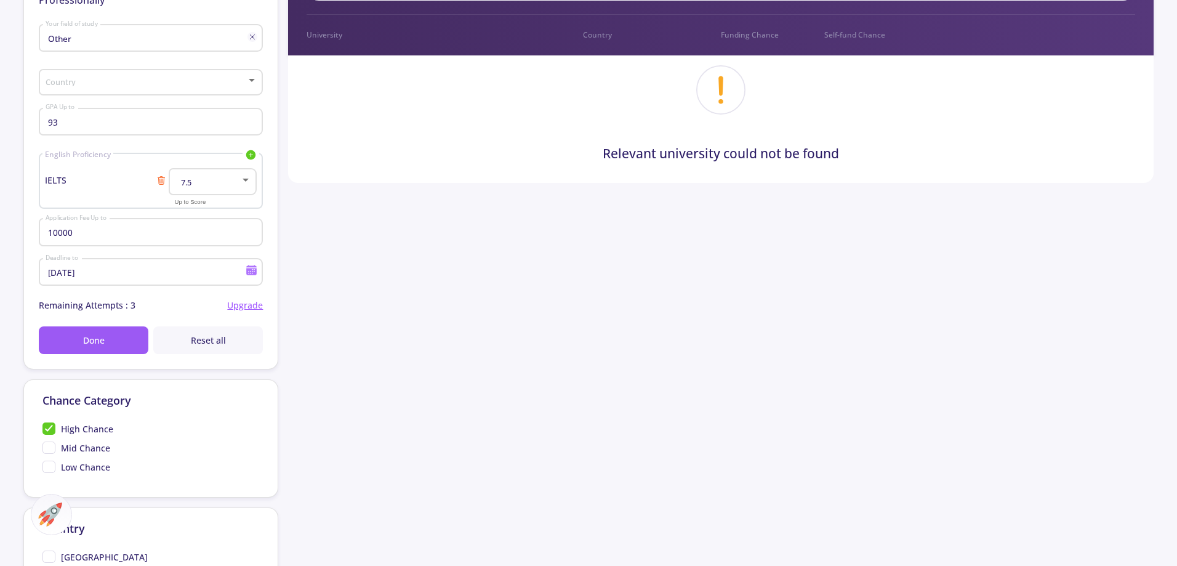
scroll to position [185, 0]
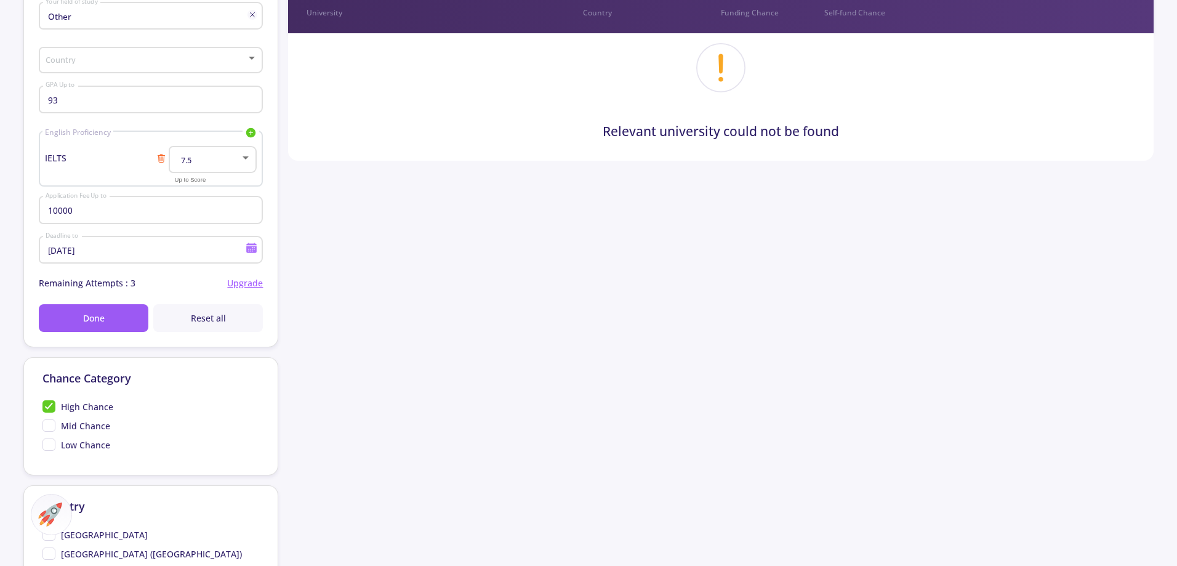
click at [76, 406] on span "High Chance" at bounding box center [87, 406] width 52 height 13
click at [50, 406] on input "High Chance" at bounding box center [46, 404] width 8 height 8
checkbox input "false"
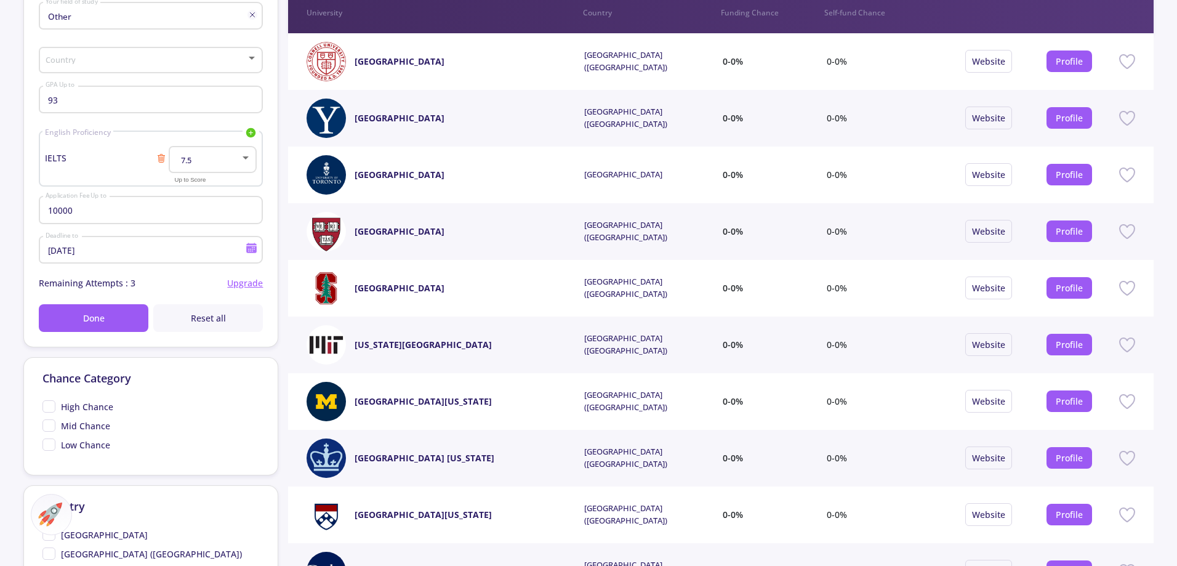
click at [82, 422] on span "Mid Chance" at bounding box center [85, 425] width 49 height 13
click at [50, 422] on input "Mid Chance" at bounding box center [46, 423] width 8 height 8
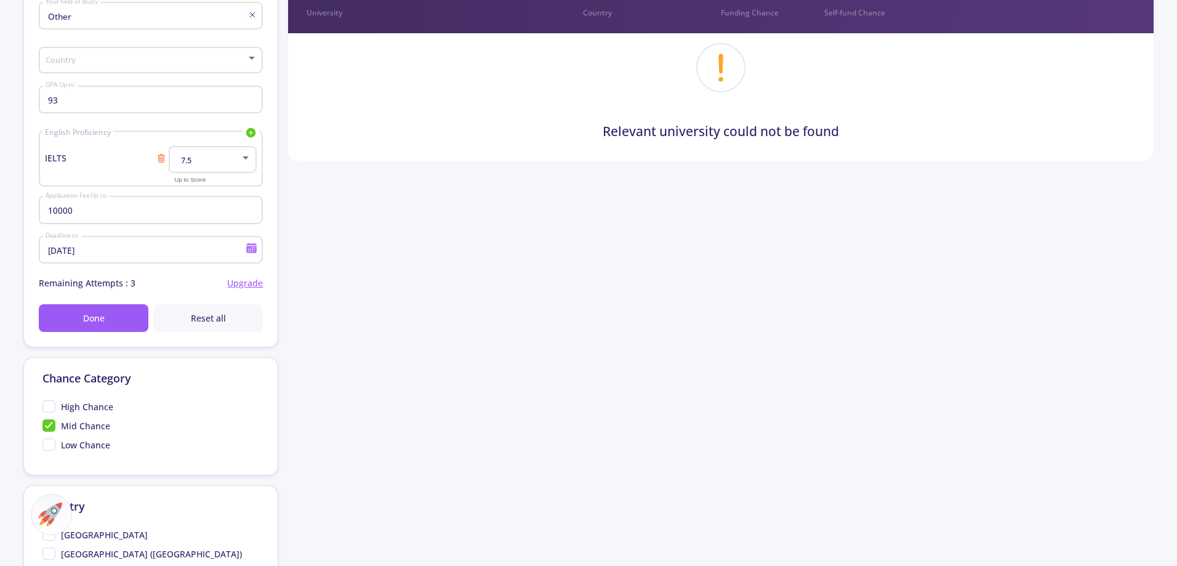
click at [82, 422] on span "Mid Chance" at bounding box center [85, 425] width 49 height 13
click at [50, 422] on input "Mid Chance" at bounding box center [46, 423] width 8 height 8
checkbox input "false"
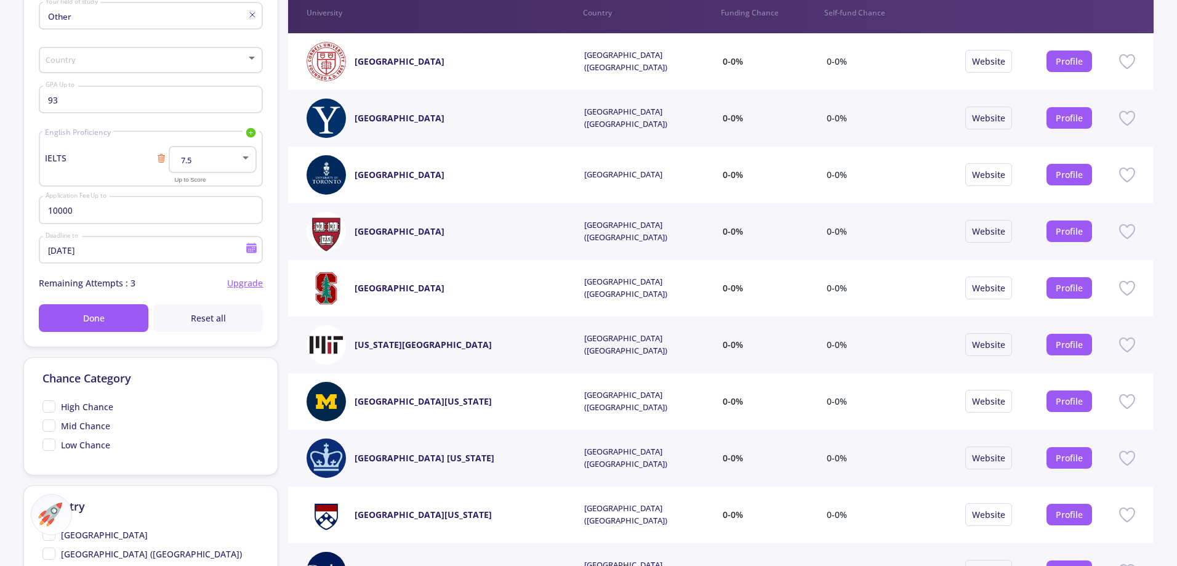
click at [83, 441] on div at bounding box center [588, 283] width 1177 height 566
click at [83, 441] on span "Low Chance" at bounding box center [85, 444] width 49 height 13
click at [50, 441] on input "Low Chance" at bounding box center [46, 442] width 8 height 8
click at [68, 445] on span "Low Chance" at bounding box center [85, 444] width 49 height 13
click at [50, 445] on input "Low Chance" at bounding box center [46, 442] width 8 height 8
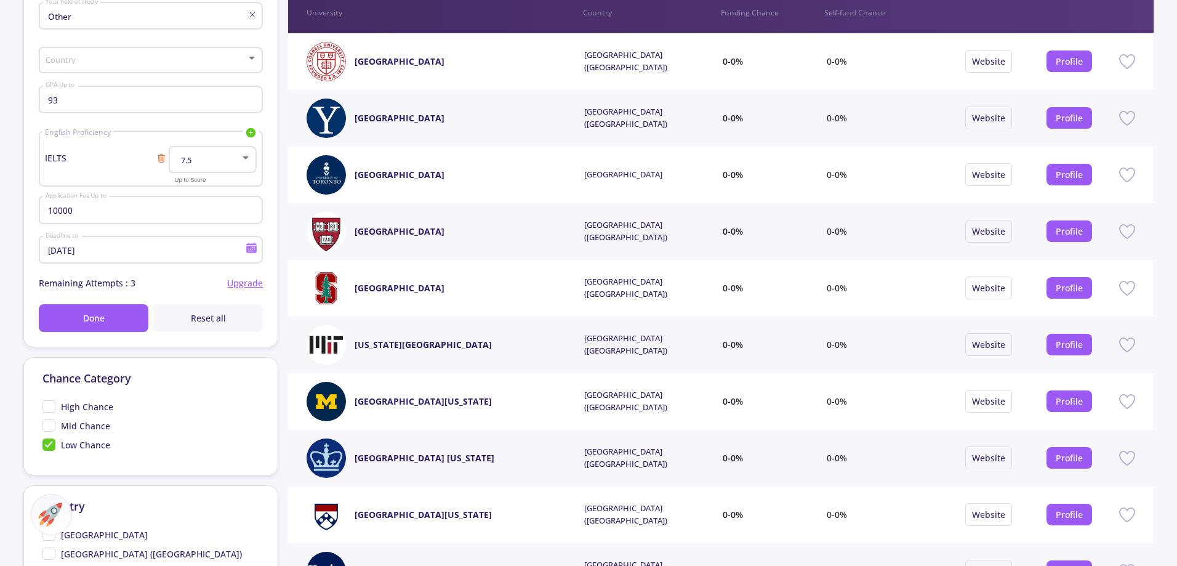
checkbox input "false"
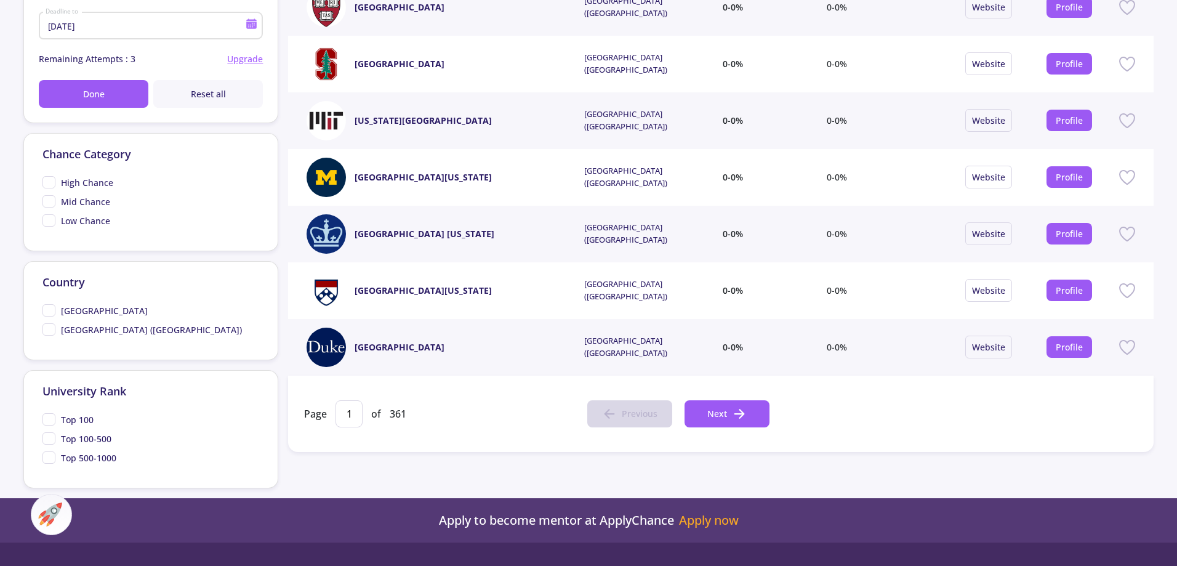
scroll to position [431, 0]
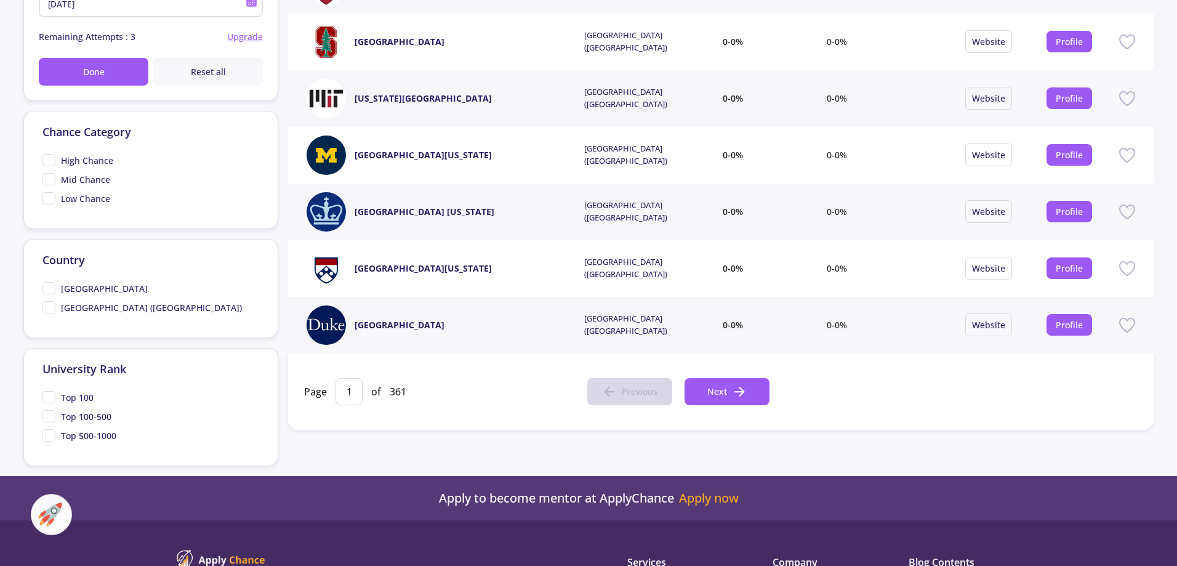
click at [65, 293] on span "[GEOGRAPHIC_DATA]" at bounding box center [104, 288] width 87 height 13
click at [50, 290] on input "[GEOGRAPHIC_DATA]" at bounding box center [46, 286] width 8 height 8
checkbox input "true"
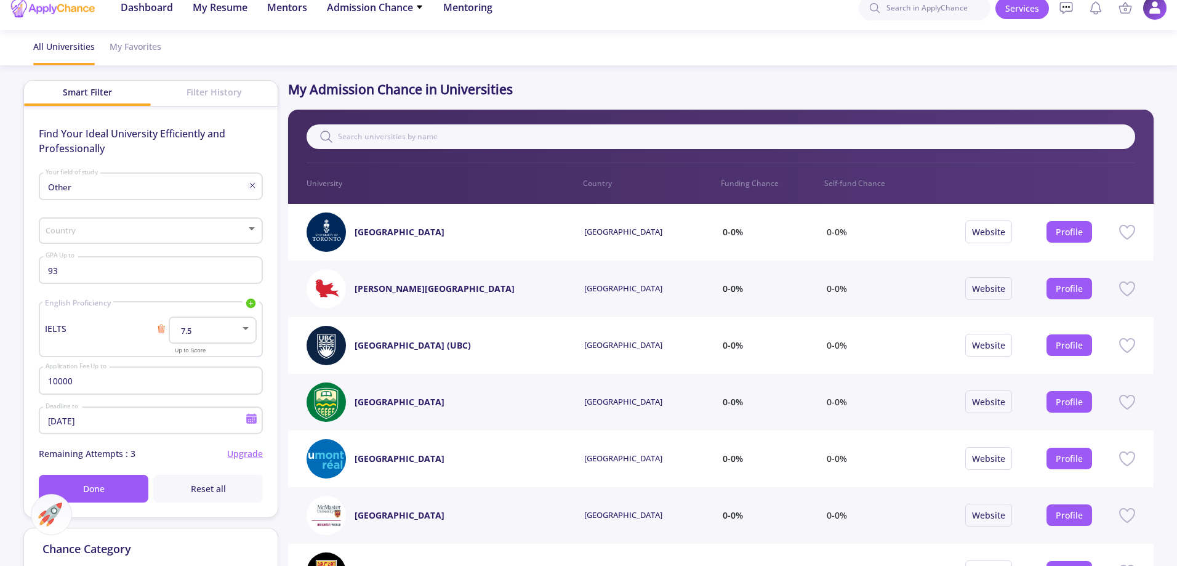
scroll to position [0, 0]
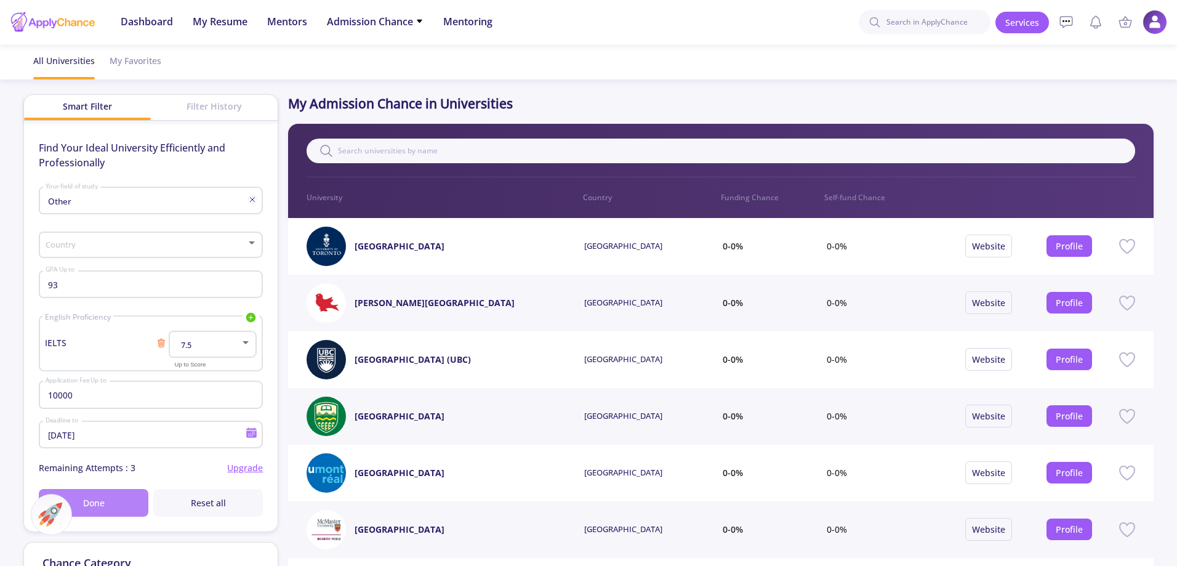
click at [116, 506] on button "Done" at bounding box center [94, 503] width 110 height 28
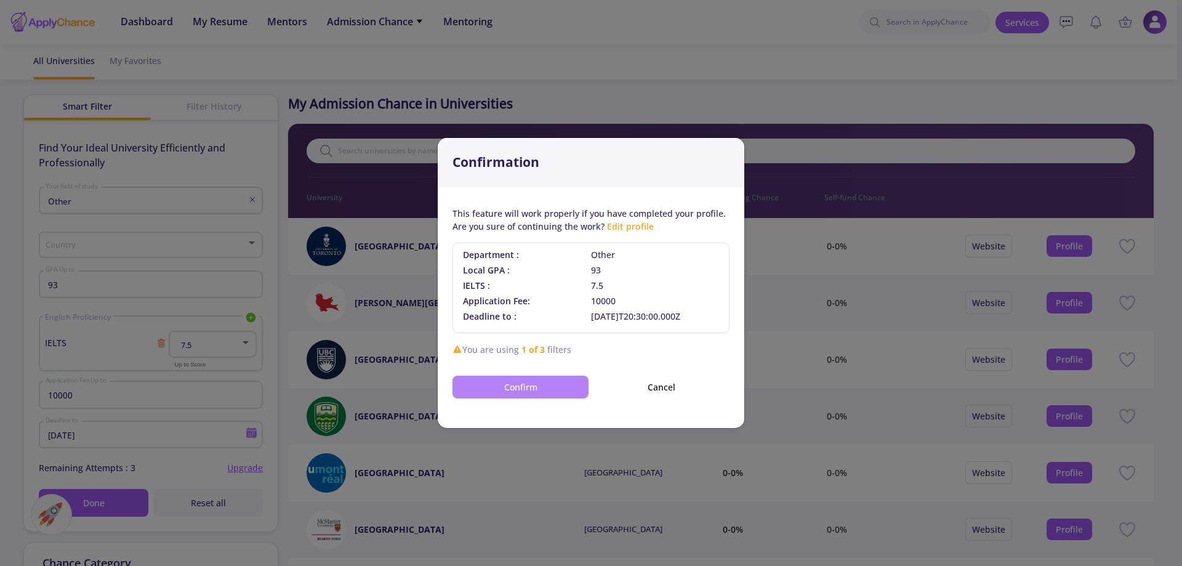
click at [481, 382] on button "Confirm" at bounding box center [520, 386] width 136 height 23
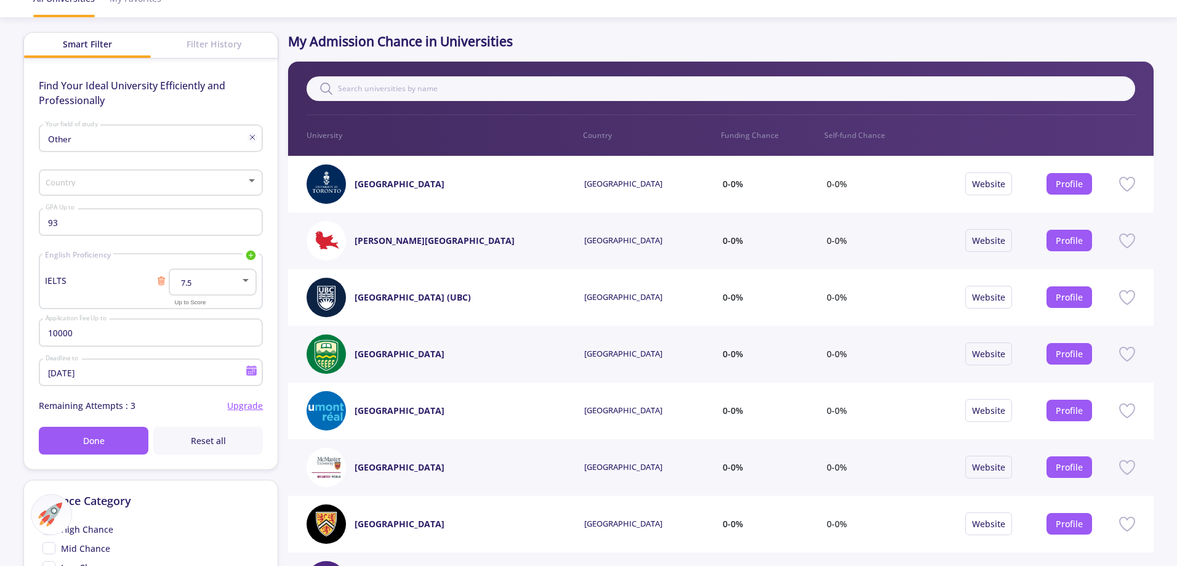
scroll to position [62, 0]
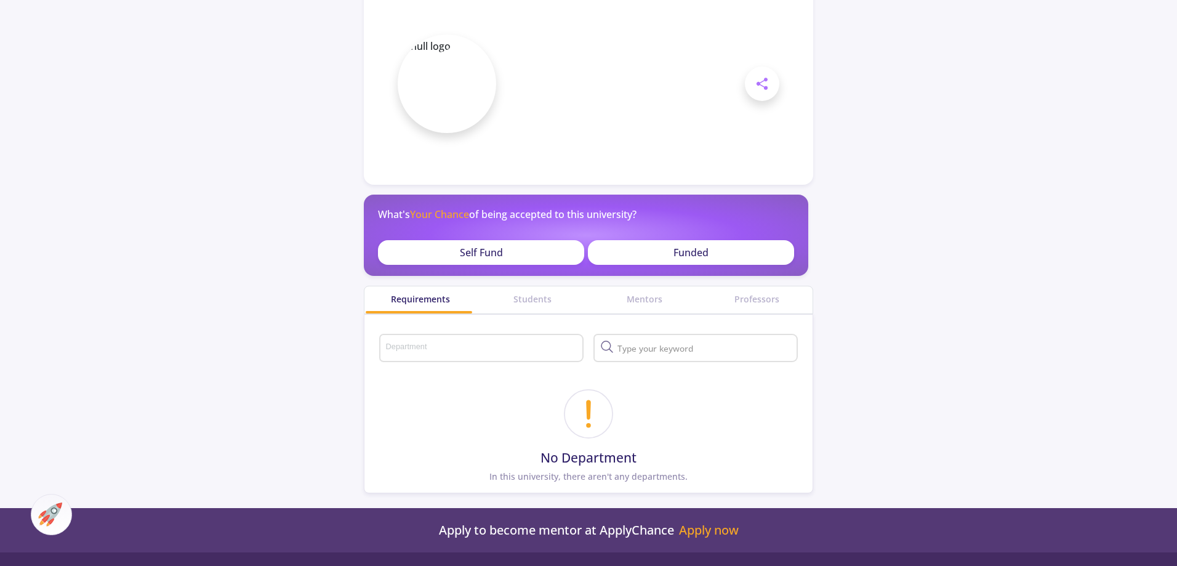
scroll to position [123, 0]
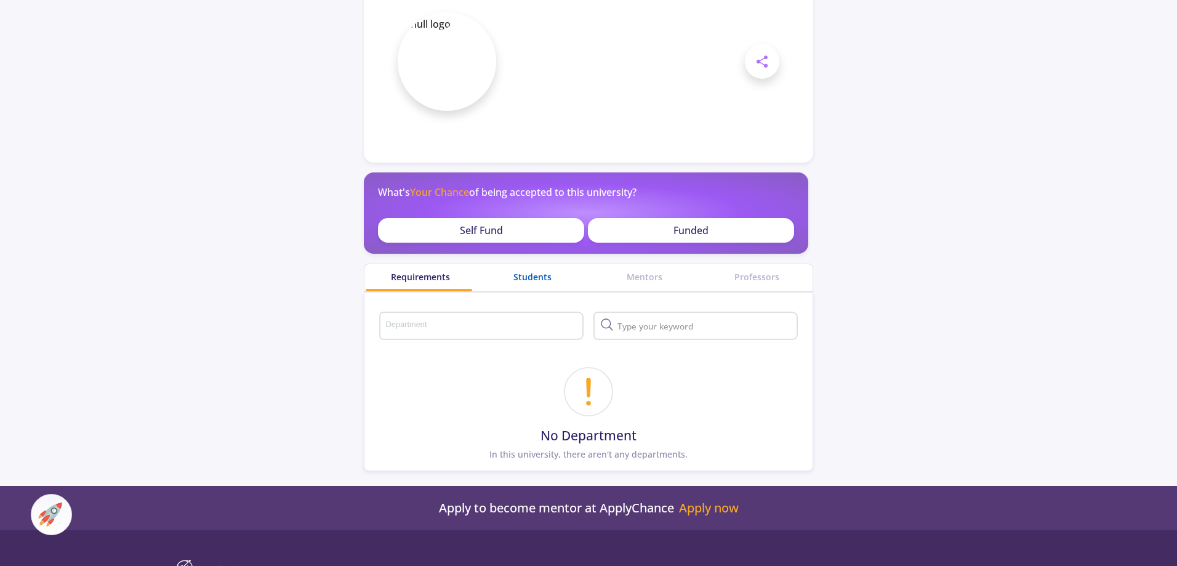
click at [533, 282] on div "Students" at bounding box center [532, 276] width 112 height 13
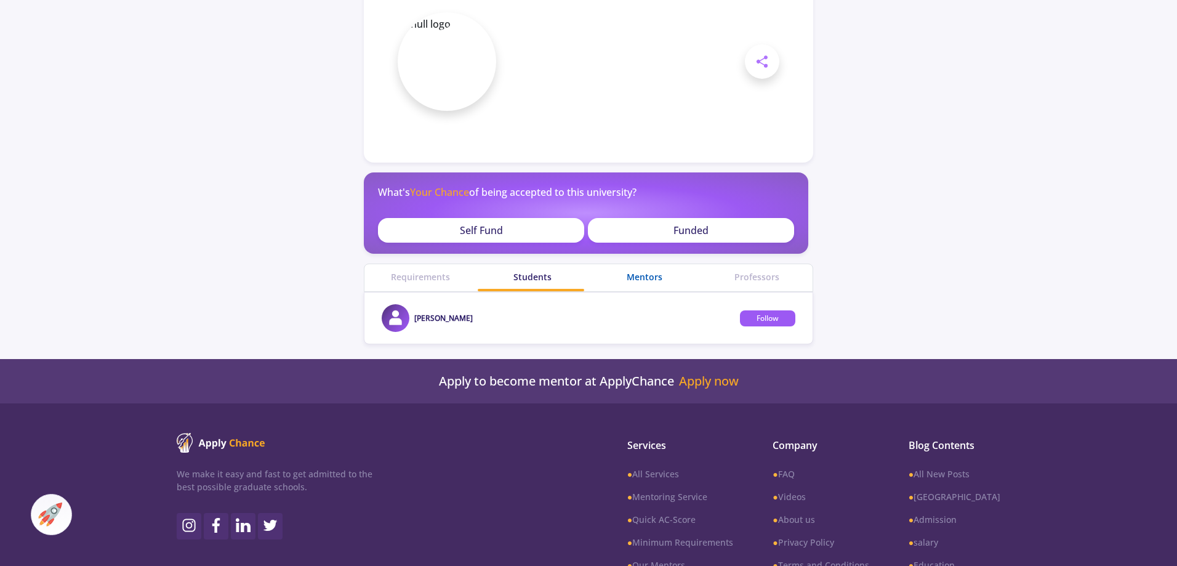
click at [635, 280] on div "Mentors" at bounding box center [644, 276] width 112 height 13
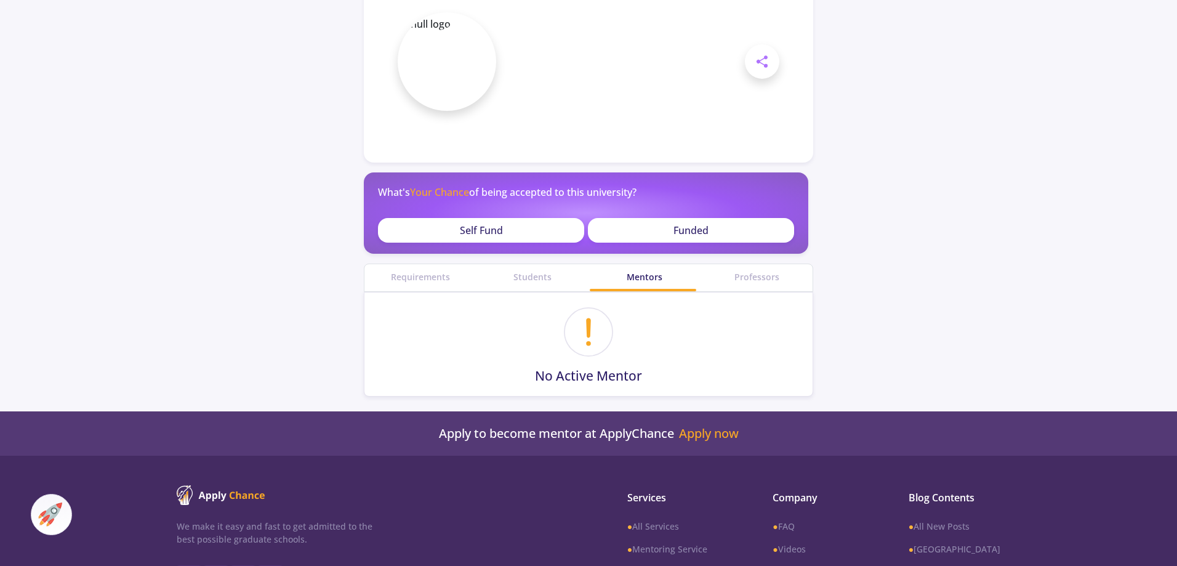
click at [747, 281] on div "Professors" at bounding box center [756, 276] width 112 height 13
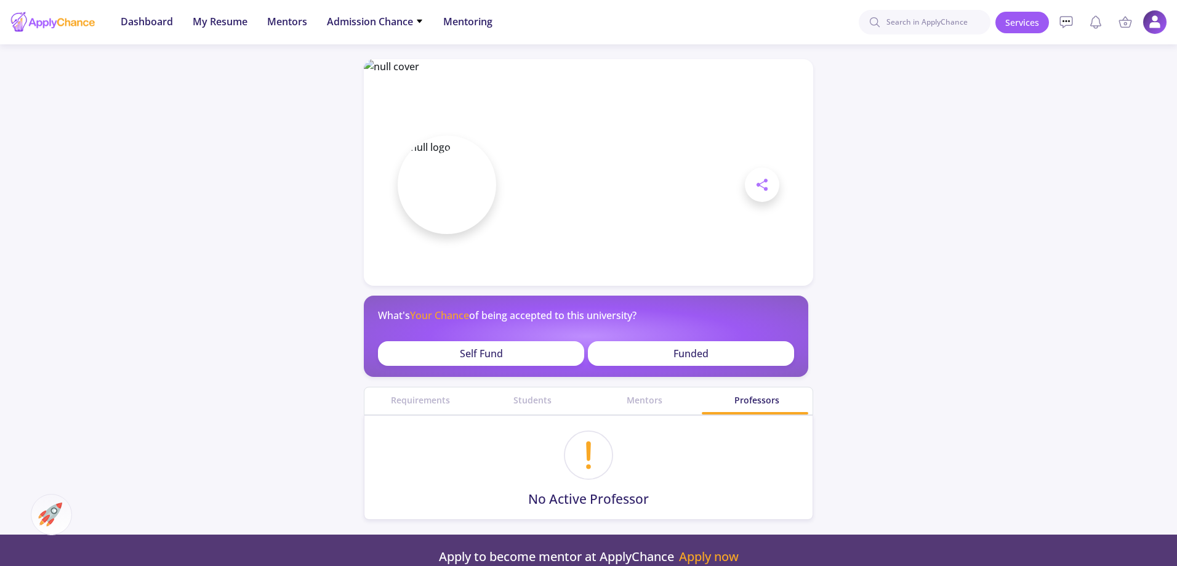
click at [613, 354] on div "Funded" at bounding box center [691, 353] width 206 height 25
click at [662, 350] on div "Funded" at bounding box center [691, 353] width 206 height 25
click at [695, 351] on p "Funded" at bounding box center [690, 353] width 35 height 15
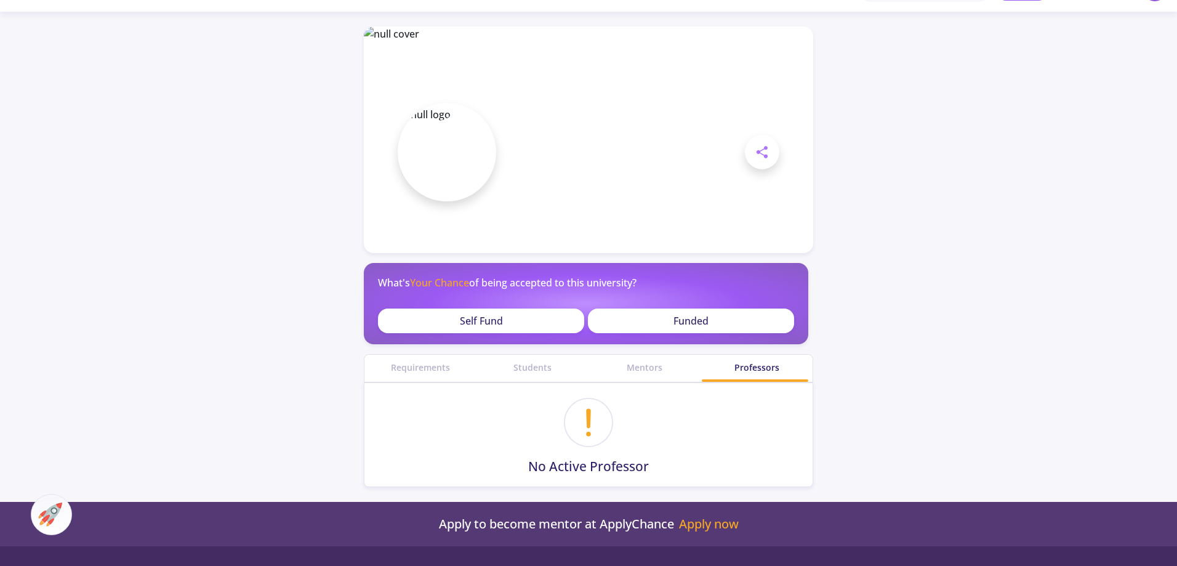
scroll to position [62, 0]
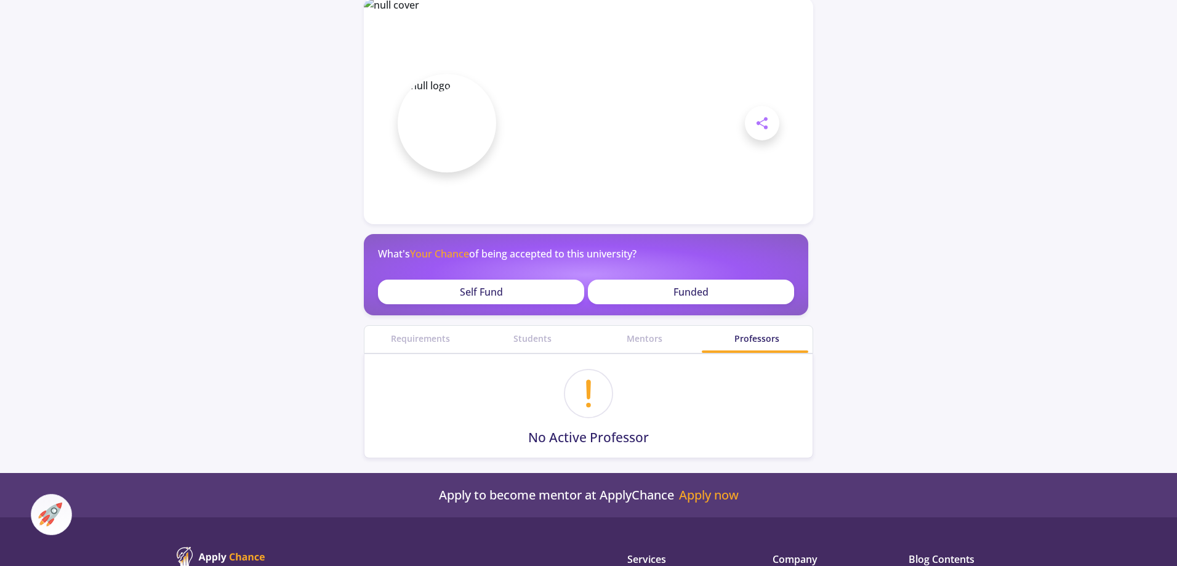
drag, startPoint x: 668, startPoint y: 293, endPoint x: 523, endPoint y: 288, distance: 144.7
click at [667, 293] on div "Funded" at bounding box center [691, 291] width 206 height 25
click at [521, 288] on div "Self Fund" at bounding box center [481, 291] width 206 height 25
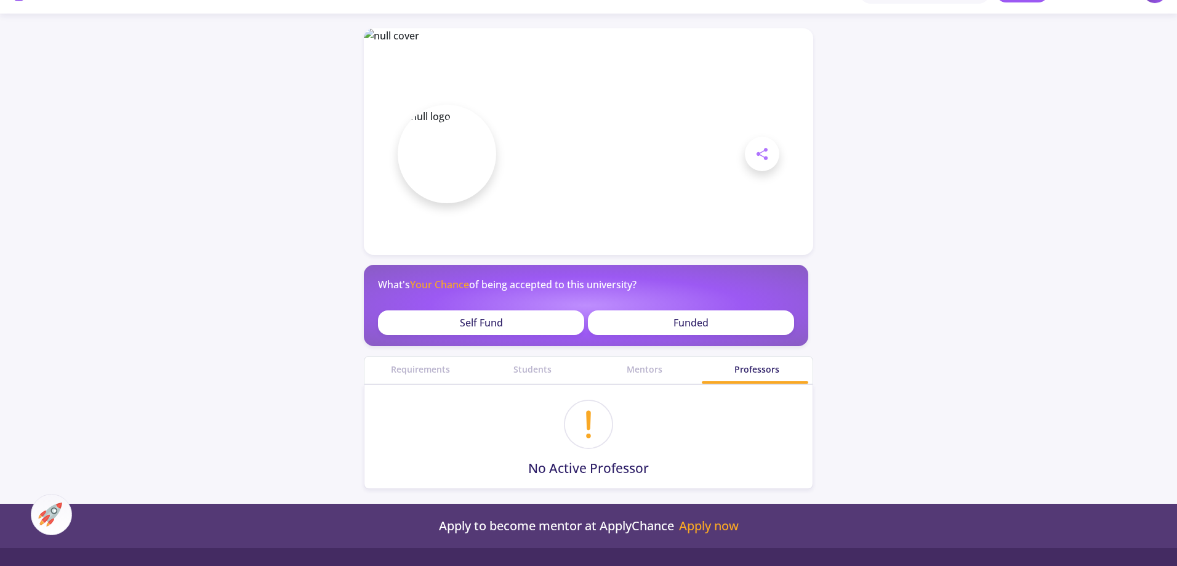
scroll to position [0, 0]
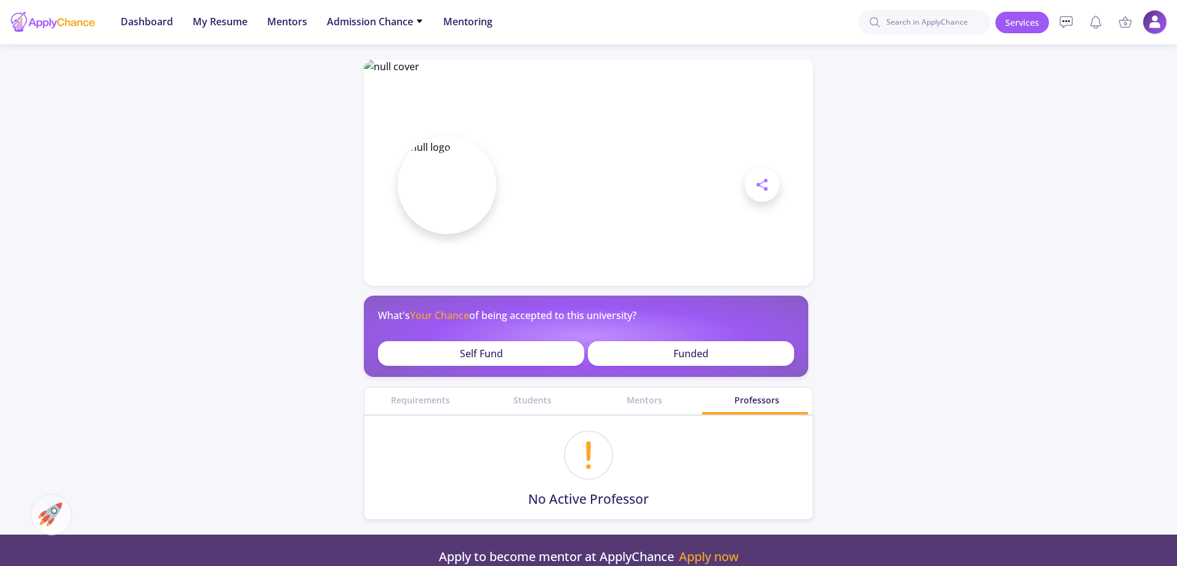
click at [457, 176] on span at bounding box center [447, 184] width 98 height 98
click at [487, 357] on p "Self Fund" at bounding box center [481, 353] width 43 height 15
click at [441, 207] on span at bounding box center [447, 184] width 98 height 98
click at [658, 354] on div "Funded" at bounding box center [691, 353] width 206 height 25
